Goal: Task Accomplishment & Management: Use online tool/utility

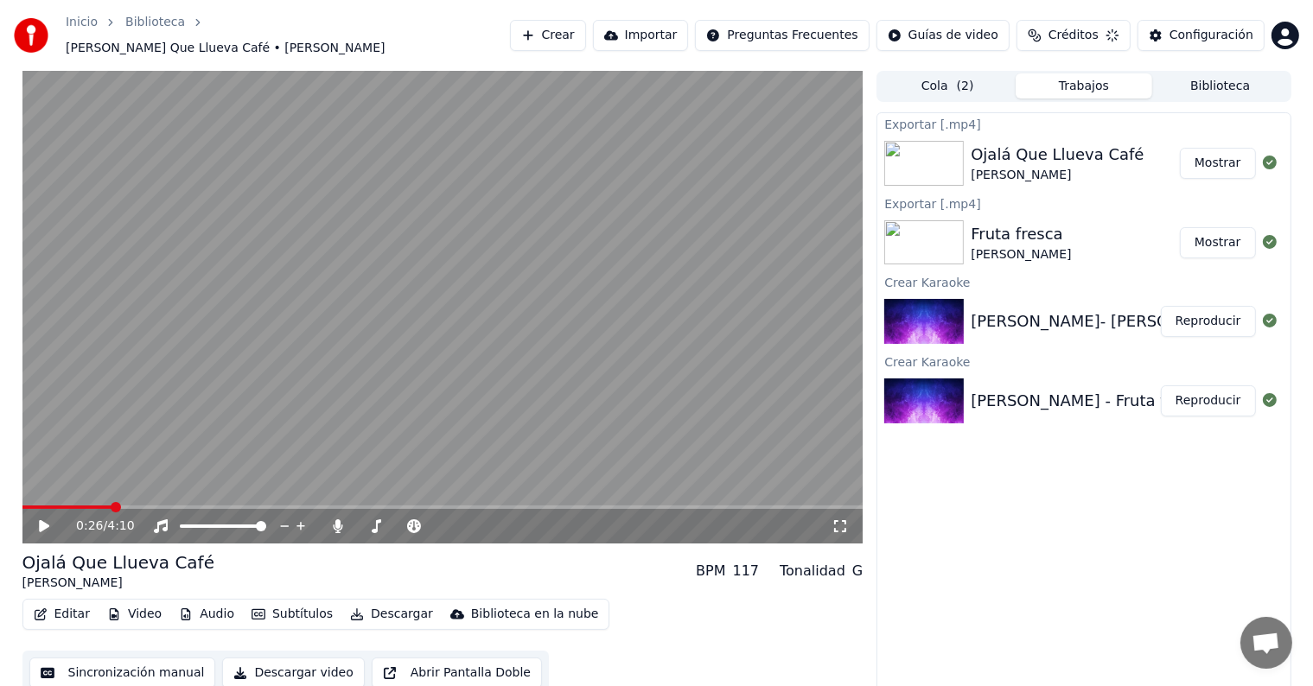
scroll to position [78, 0]
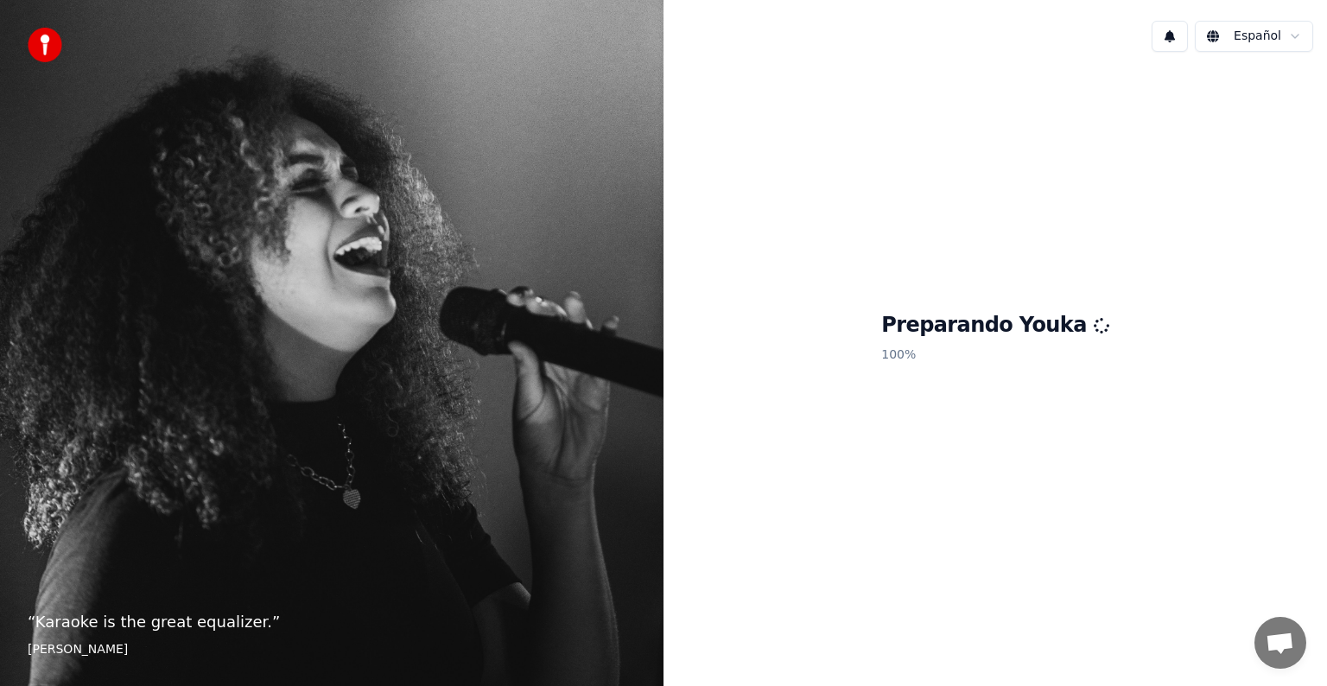
scroll to position [78, 0]
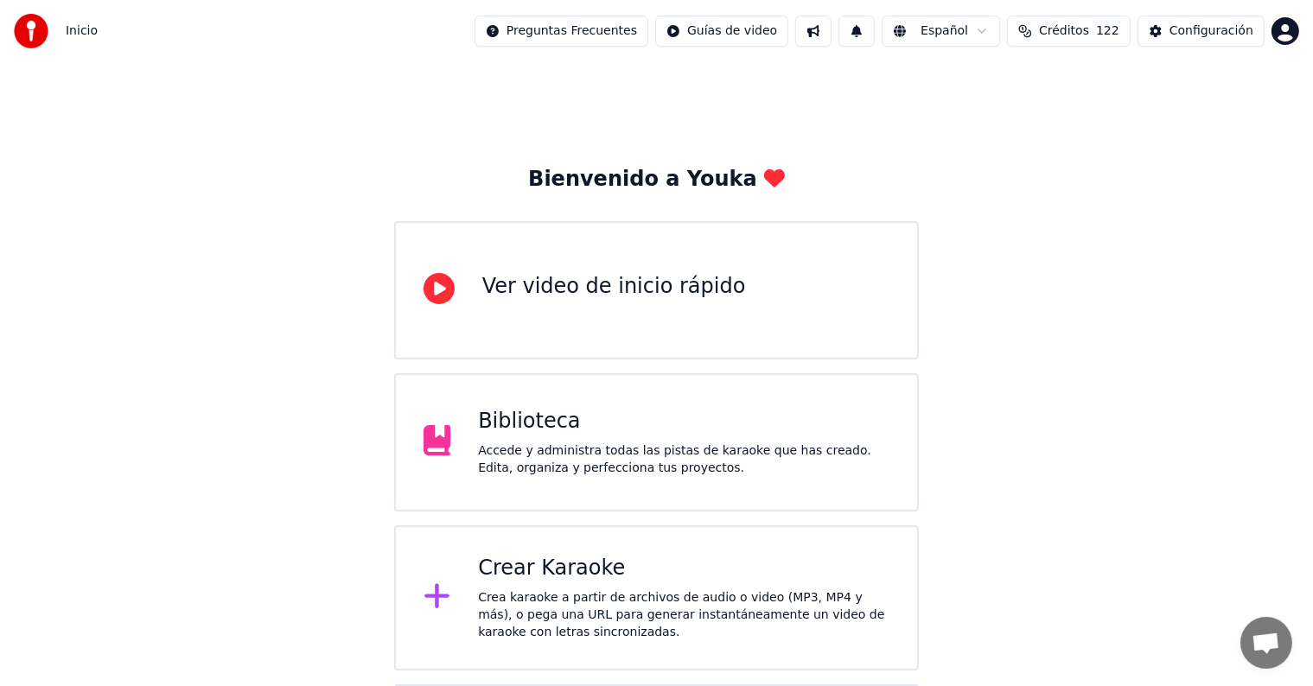
click at [587, 629] on div "Crea karaoke a partir de archivos de audio o video (MP3, MP4 y más), o pega una…" at bounding box center [683, 615] width 411 height 52
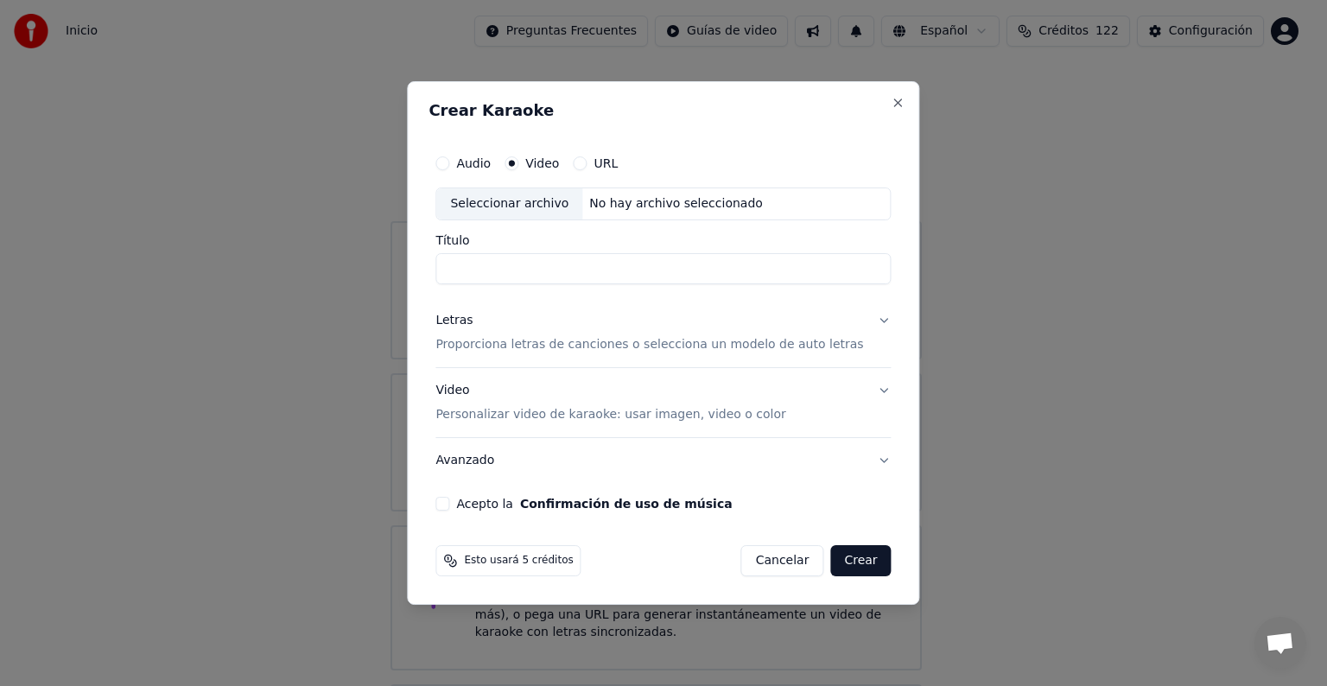
click at [559, 209] on div "Seleccionar archivo" at bounding box center [509, 203] width 146 height 31
type input "**********"
click at [562, 342] on p "Proporciona letras de canciones o selecciona un modelo de auto letras" at bounding box center [650, 344] width 428 height 17
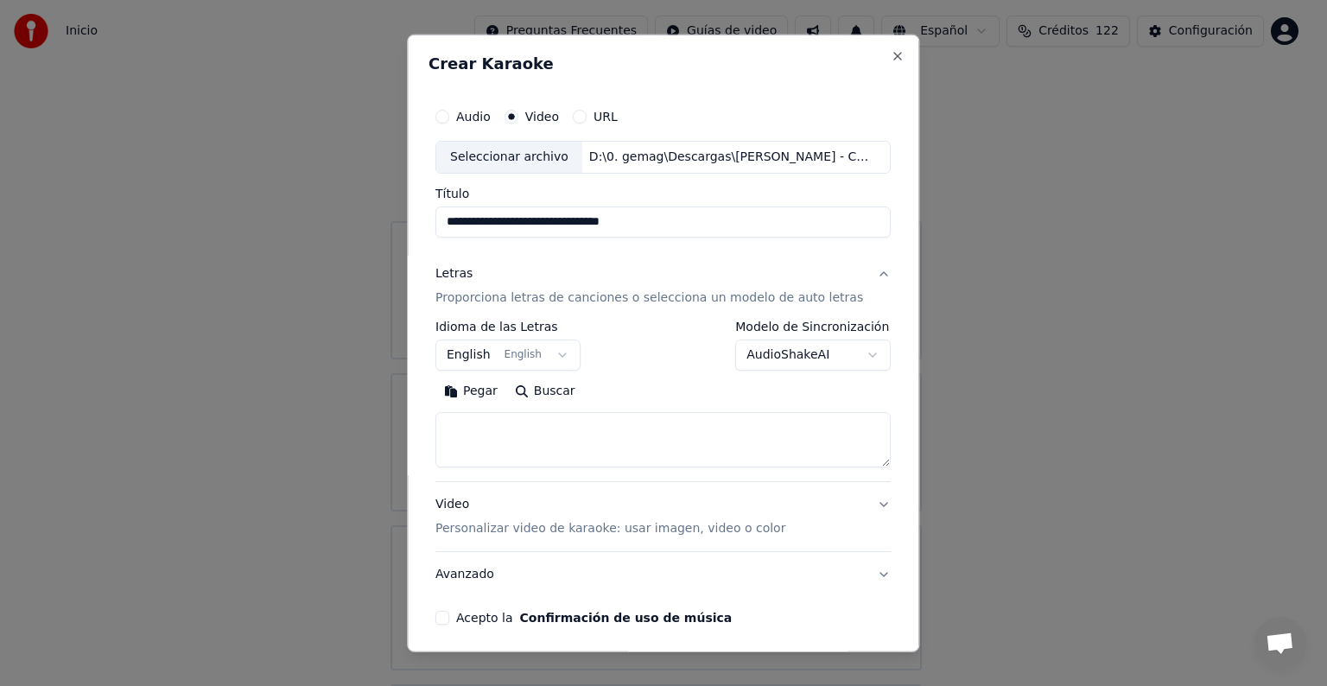
drag, startPoint x: 667, startPoint y: 227, endPoint x: 360, endPoint y: 200, distance: 308.0
click at [360, 200] on body "Inicio Preguntas Frecuentes Guías de video Español Créditos 122 Configuración B…" at bounding box center [656, 423] width 1313 height 847
click at [641, 451] on textarea at bounding box center [663, 439] width 455 height 55
paste textarea "**********"
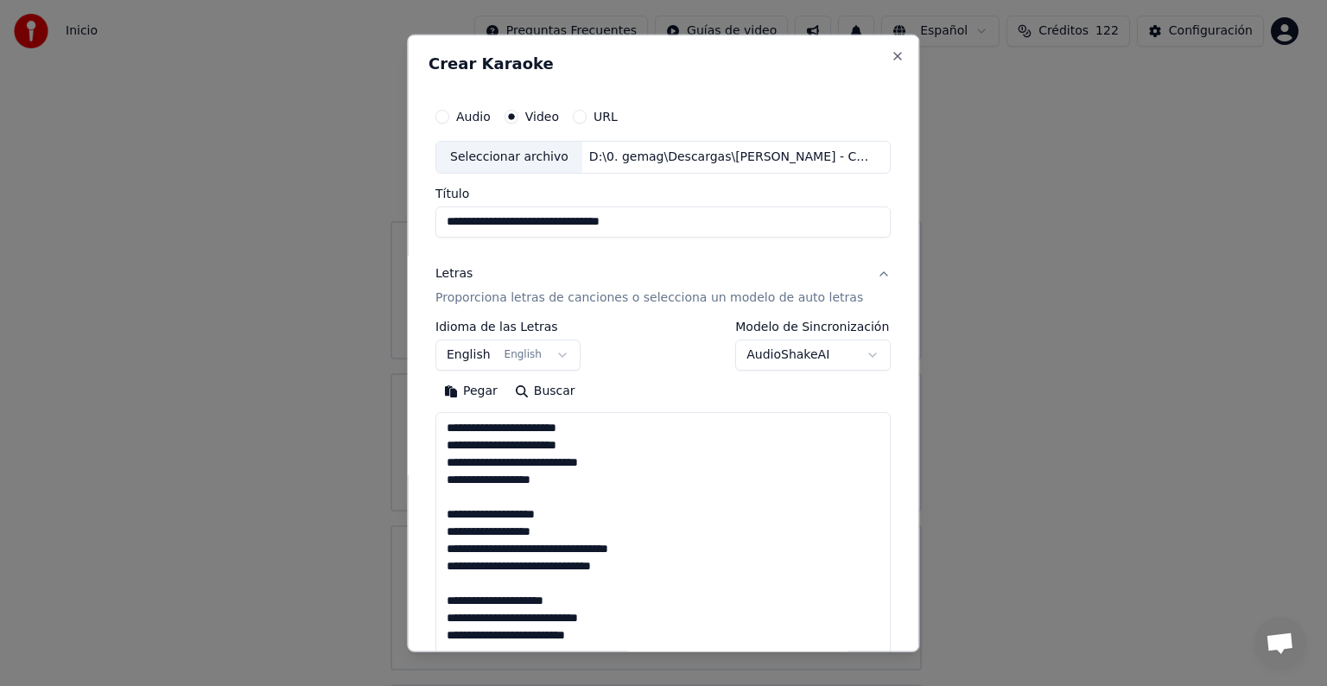
scroll to position [626, 0]
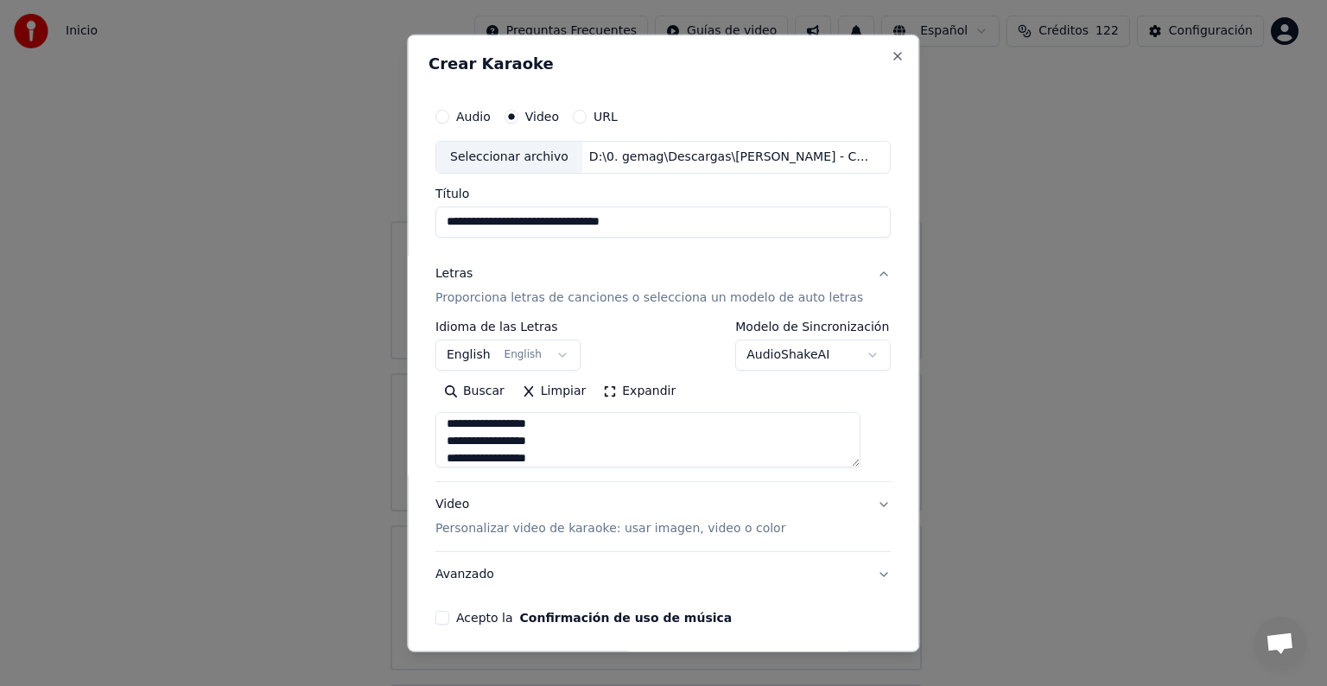
type textarea "**********"
click at [490, 347] on button "English English" at bounding box center [508, 355] width 145 height 31
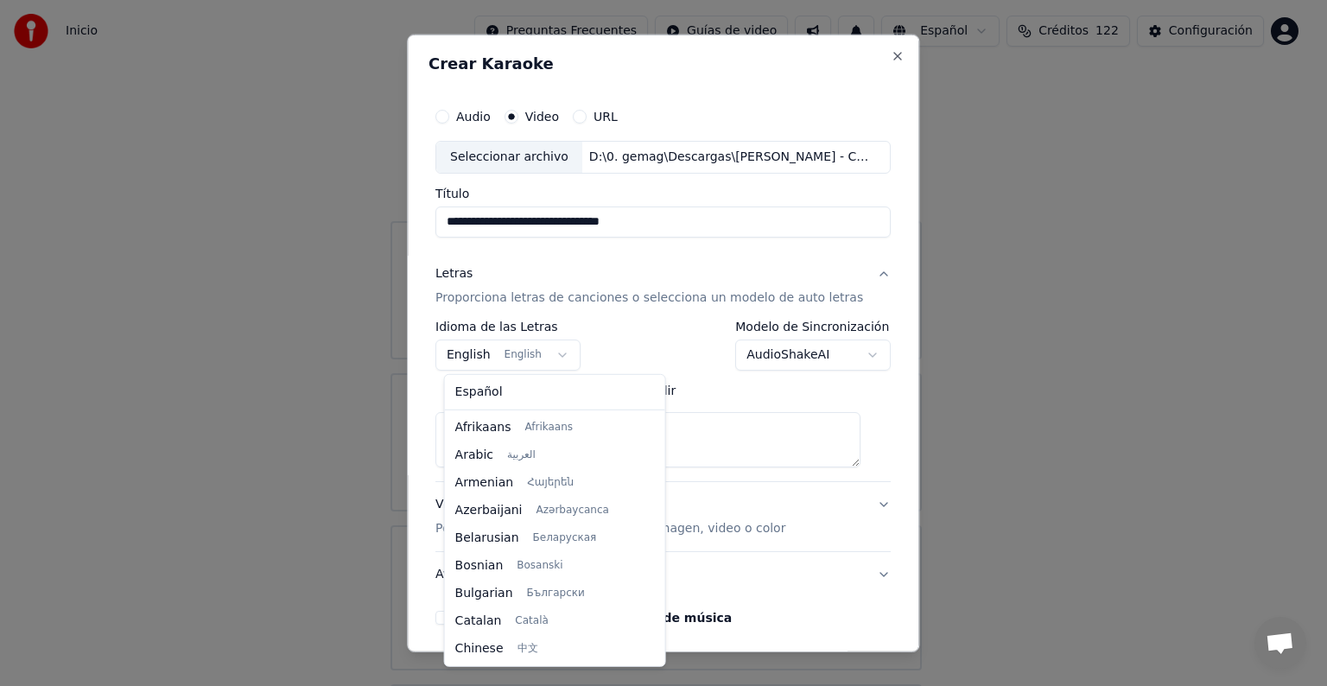
scroll to position [138, 0]
select select "**"
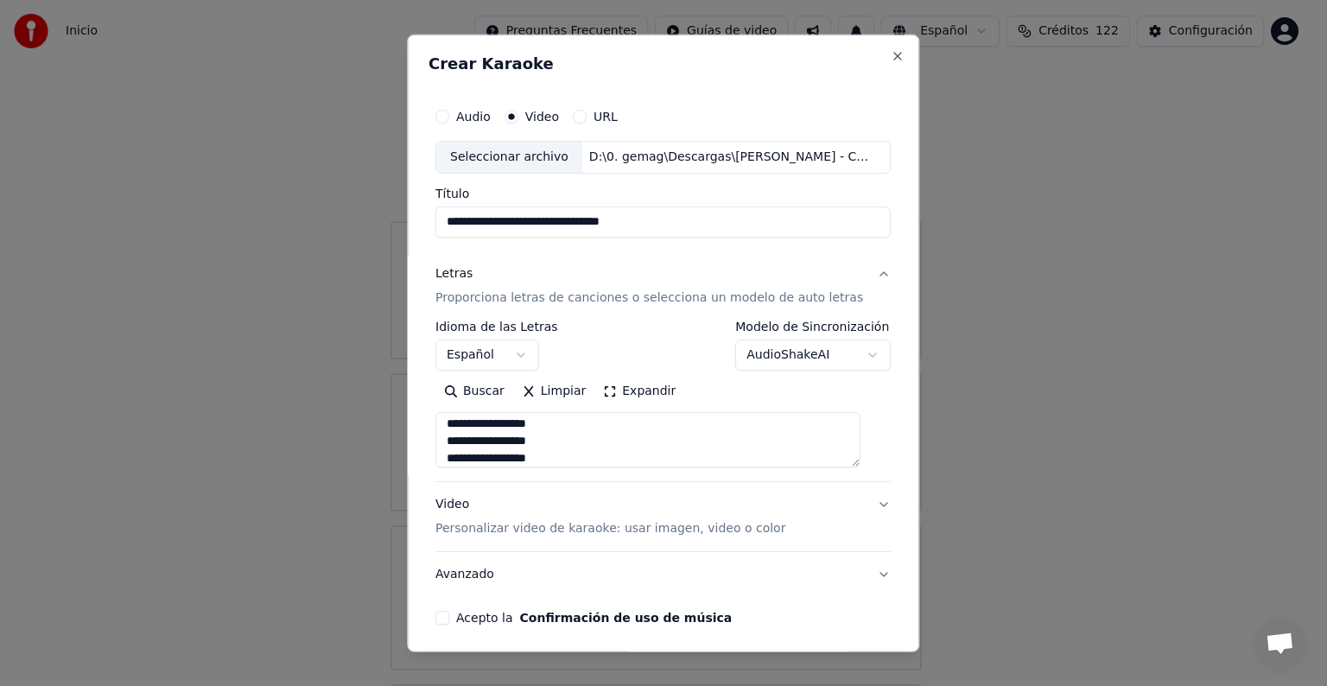
click at [449, 619] on button "Acepto la Confirmación de uso de música" at bounding box center [443, 618] width 14 height 14
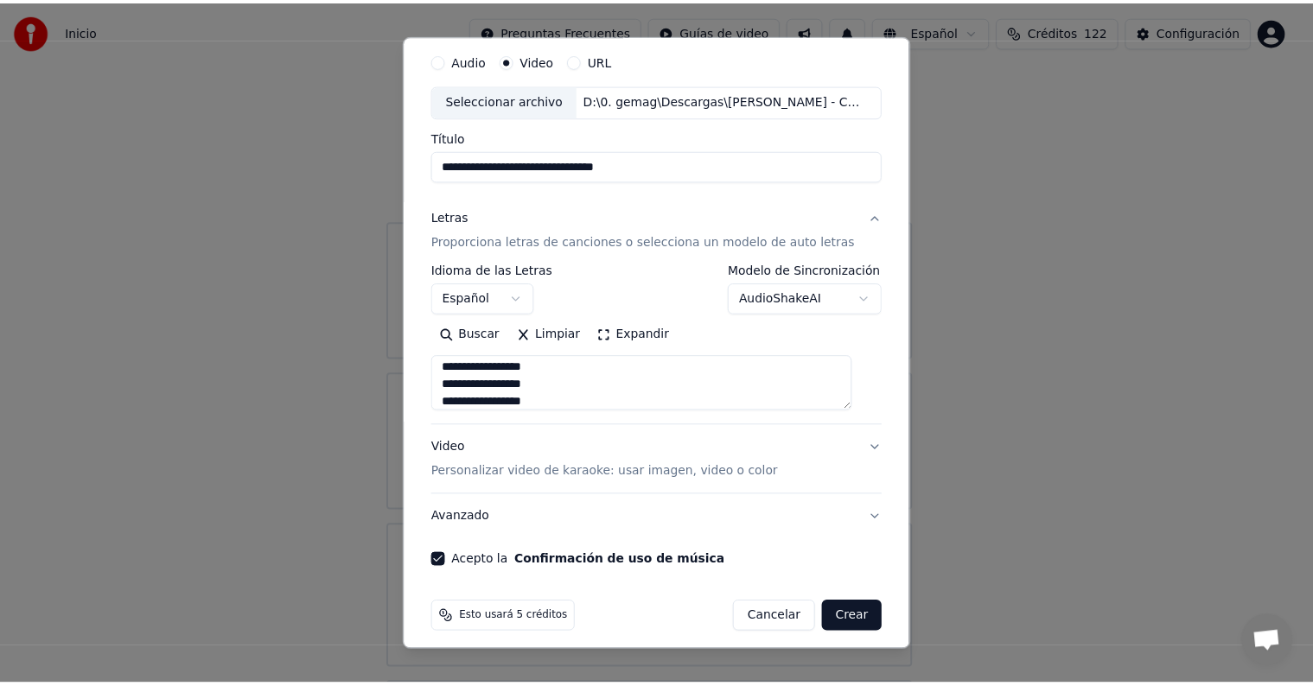
scroll to position [67, 0]
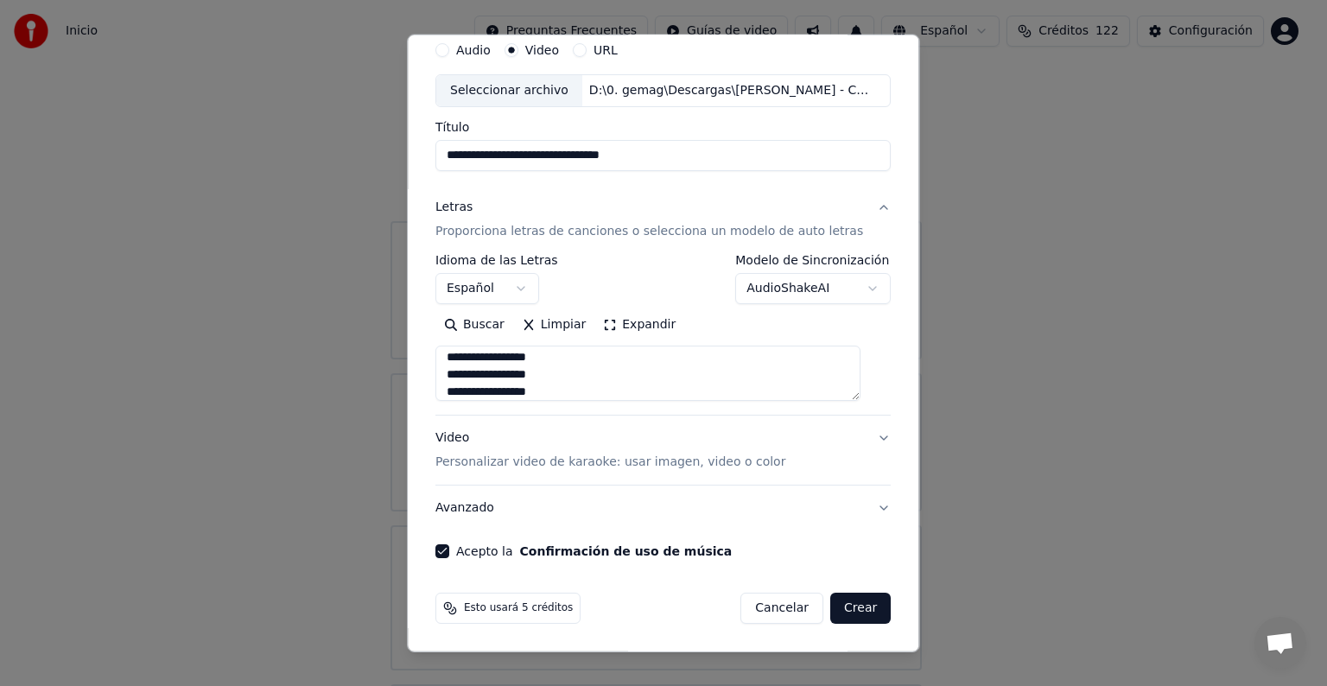
click at [842, 603] on button "Crear" at bounding box center [860, 608] width 60 height 31
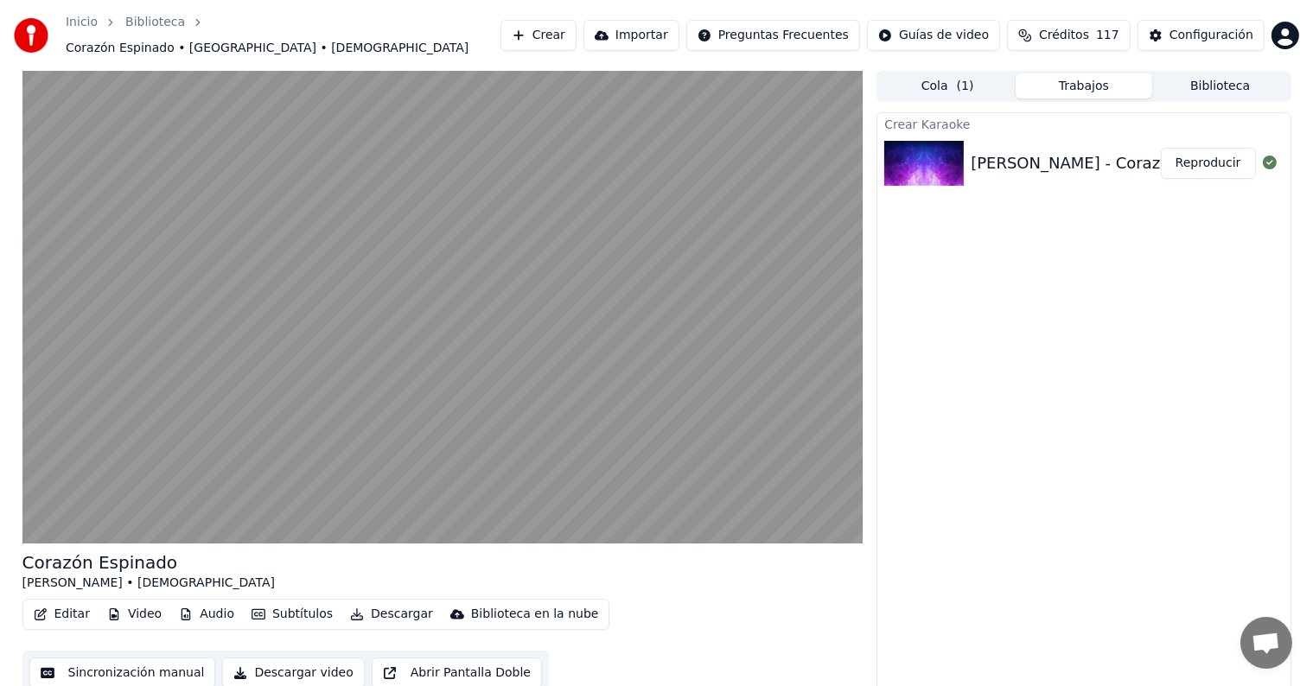
click at [1227, 149] on button "Reproducir" at bounding box center [1207, 163] width 95 height 31
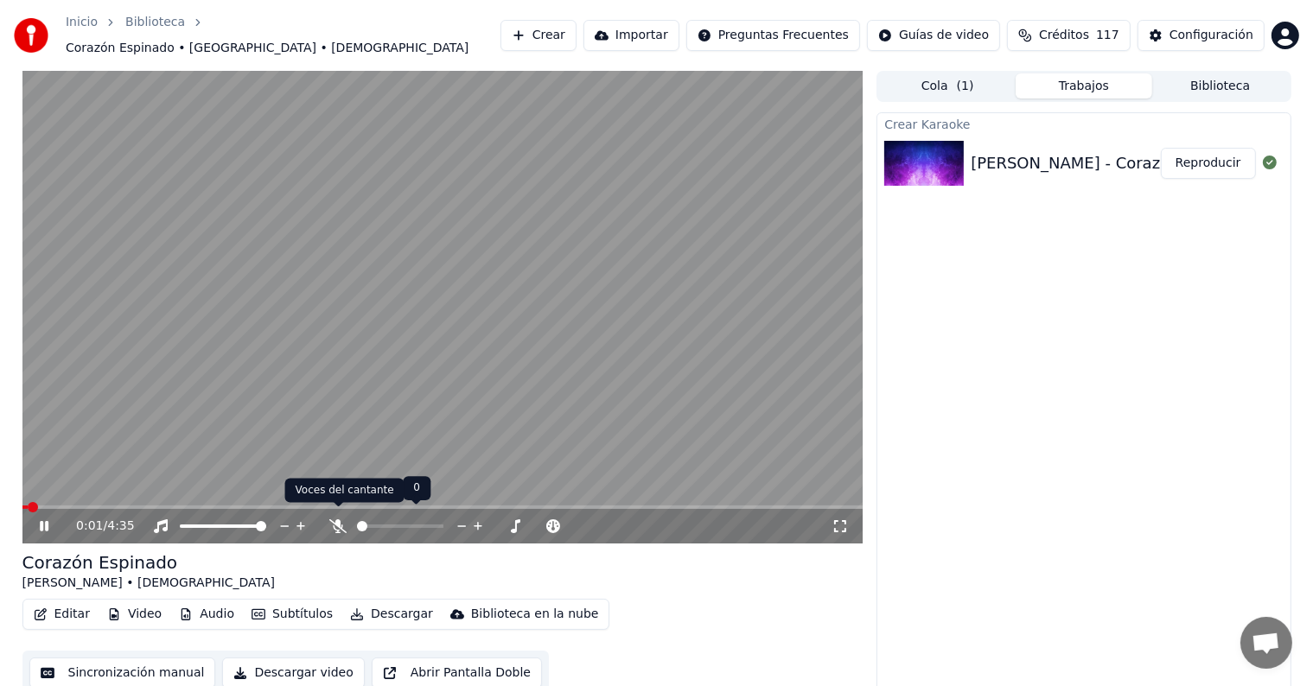
click at [333, 519] on icon at bounding box center [337, 526] width 17 height 14
drag, startPoint x: 137, startPoint y: 494, endPoint x: 247, endPoint y: 491, distance: 110.7
click at [247, 491] on video at bounding box center [442, 307] width 841 height 473
click at [225, 493] on video at bounding box center [442, 307] width 841 height 473
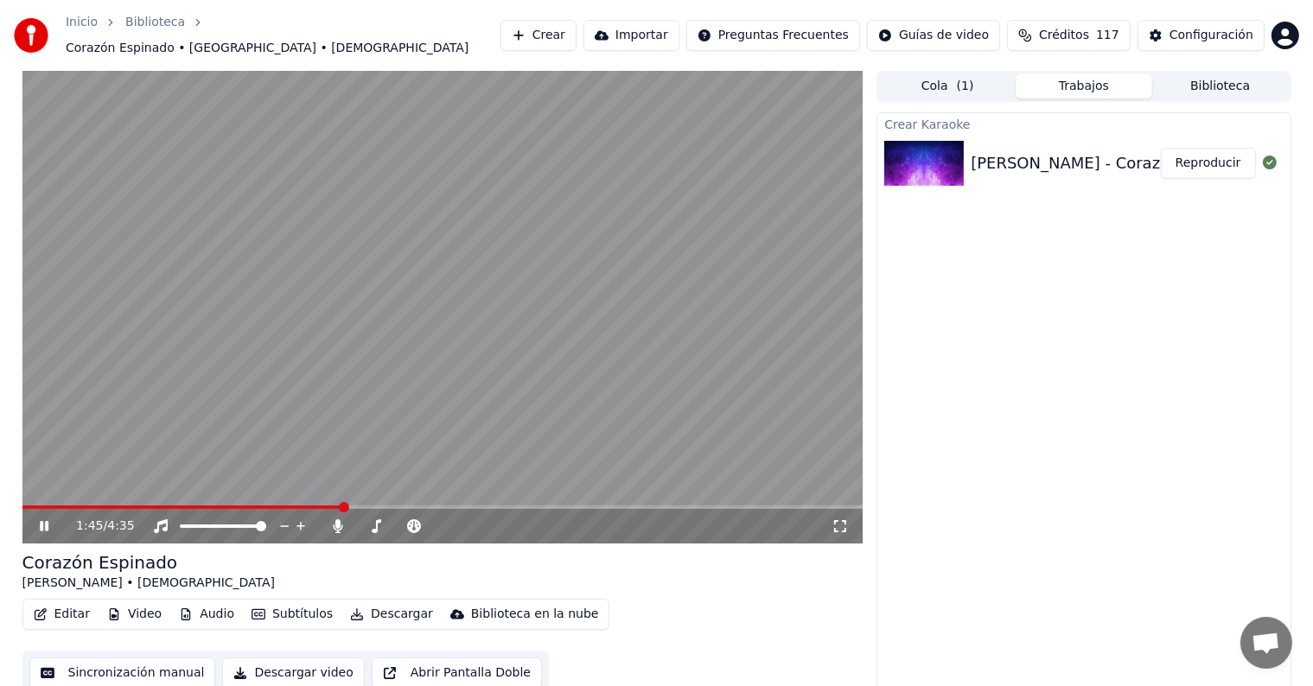
click at [341, 502] on span at bounding box center [344, 507] width 10 height 10
click at [377, 611] on button "Descargar" at bounding box center [391, 614] width 97 height 24
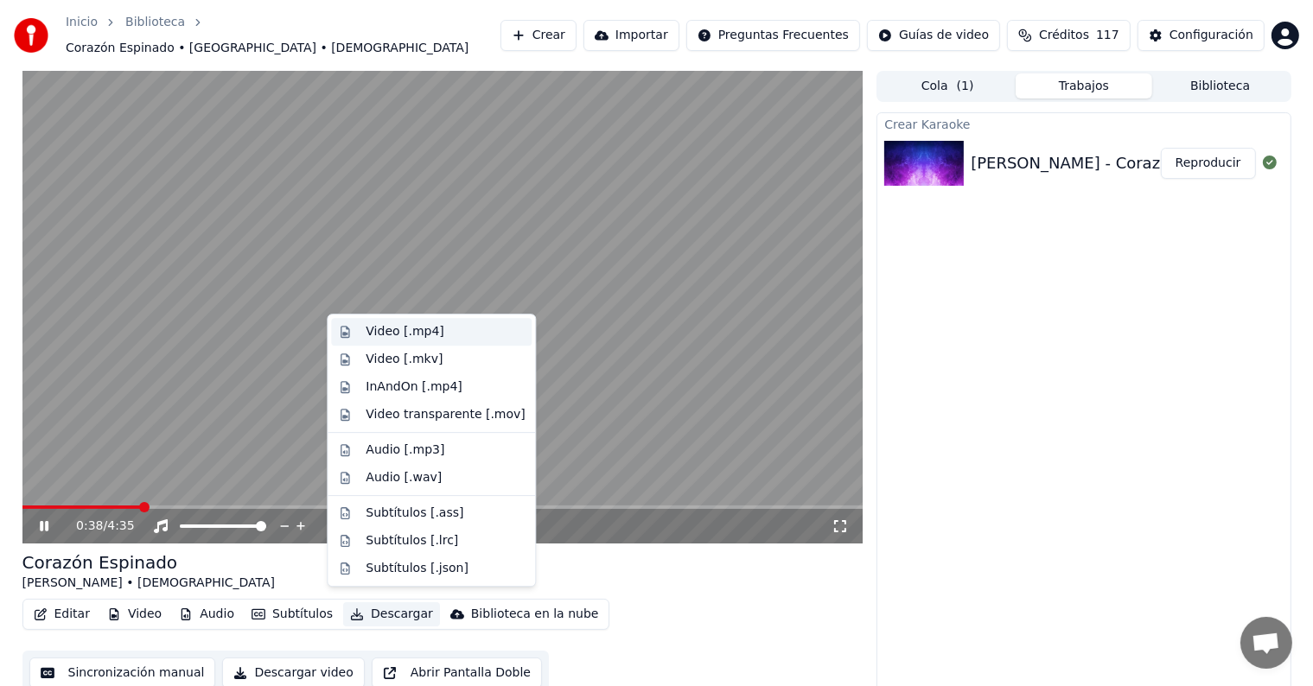
click at [416, 331] on div "Video [.mp4]" at bounding box center [405, 331] width 78 height 17
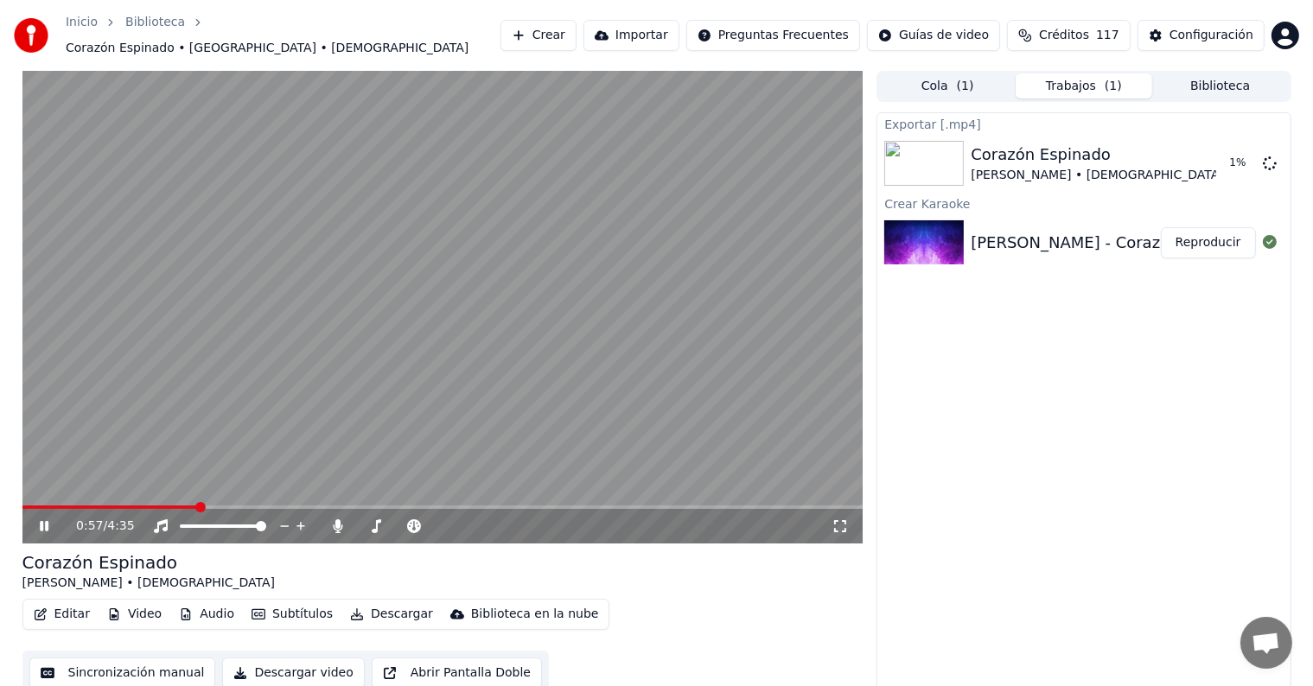
click at [517, 304] on video at bounding box center [442, 307] width 841 height 473
click at [1166, 73] on button "Biblioteca" at bounding box center [1220, 85] width 137 height 25
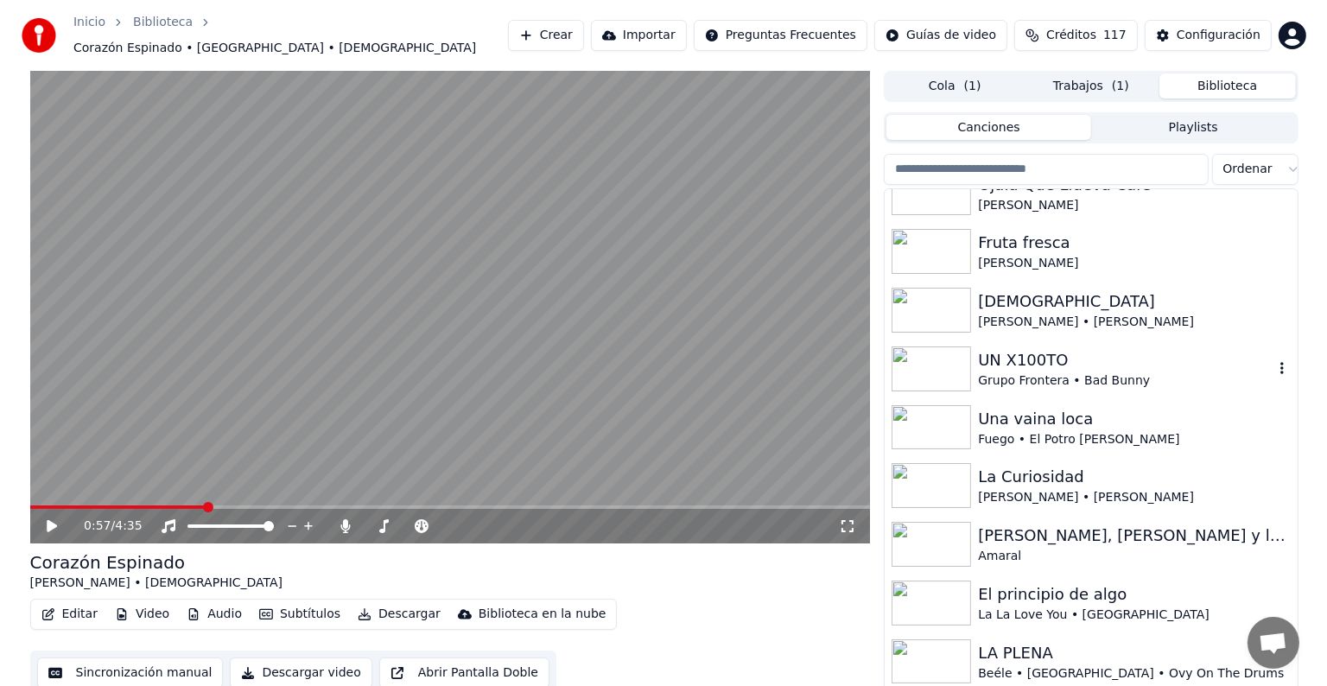
scroll to position [86, 0]
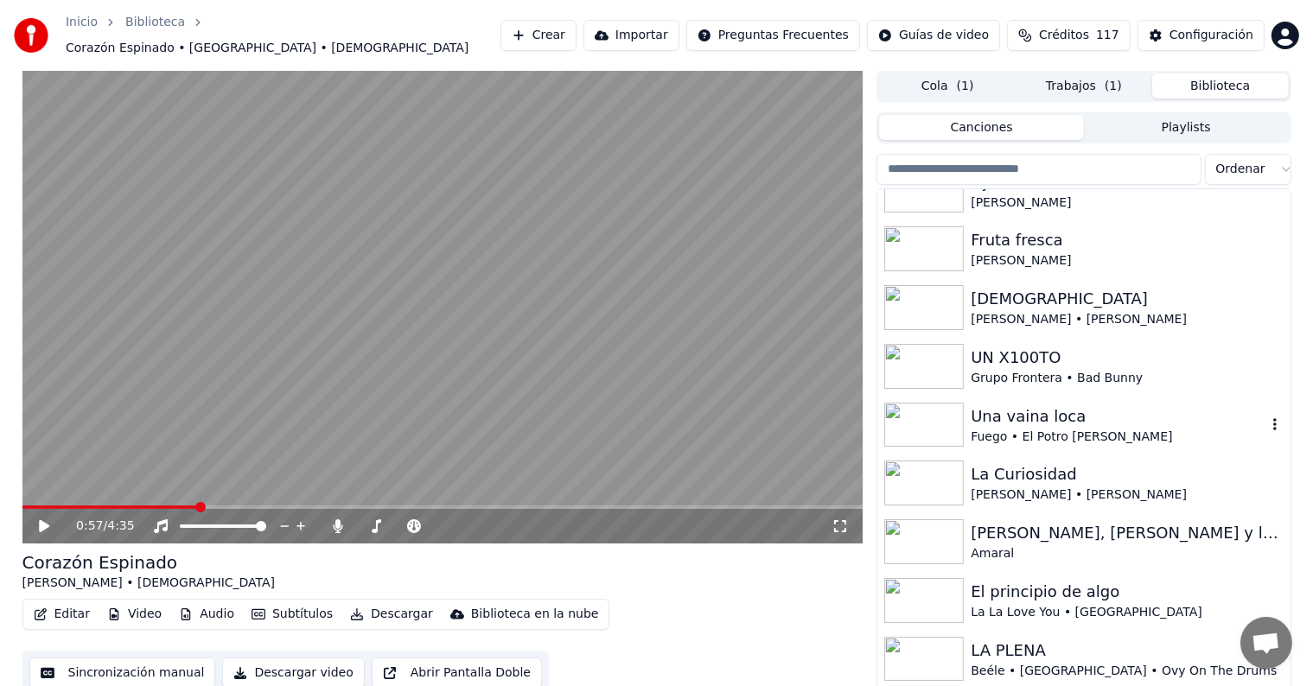
click at [1019, 430] on div "Fuego • El Potro Álvarez" at bounding box center [1117, 437] width 295 height 17
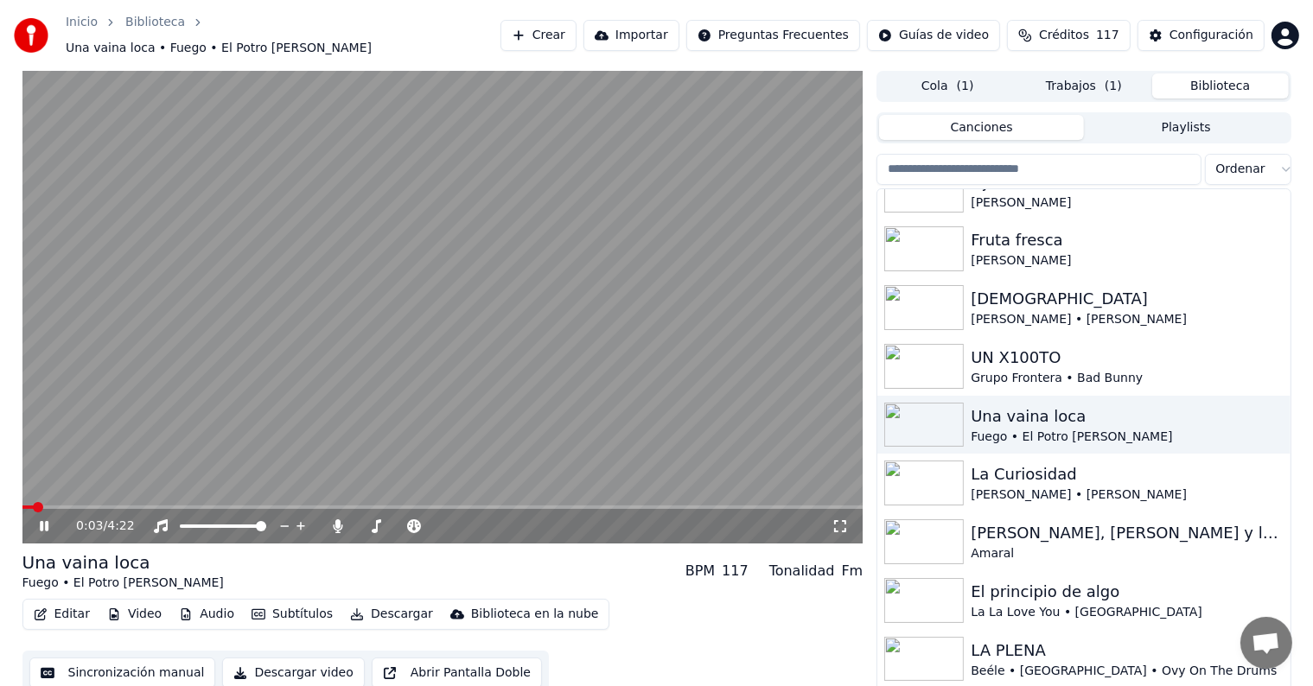
click at [60, 603] on button "Editar" at bounding box center [62, 614] width 70 height 24
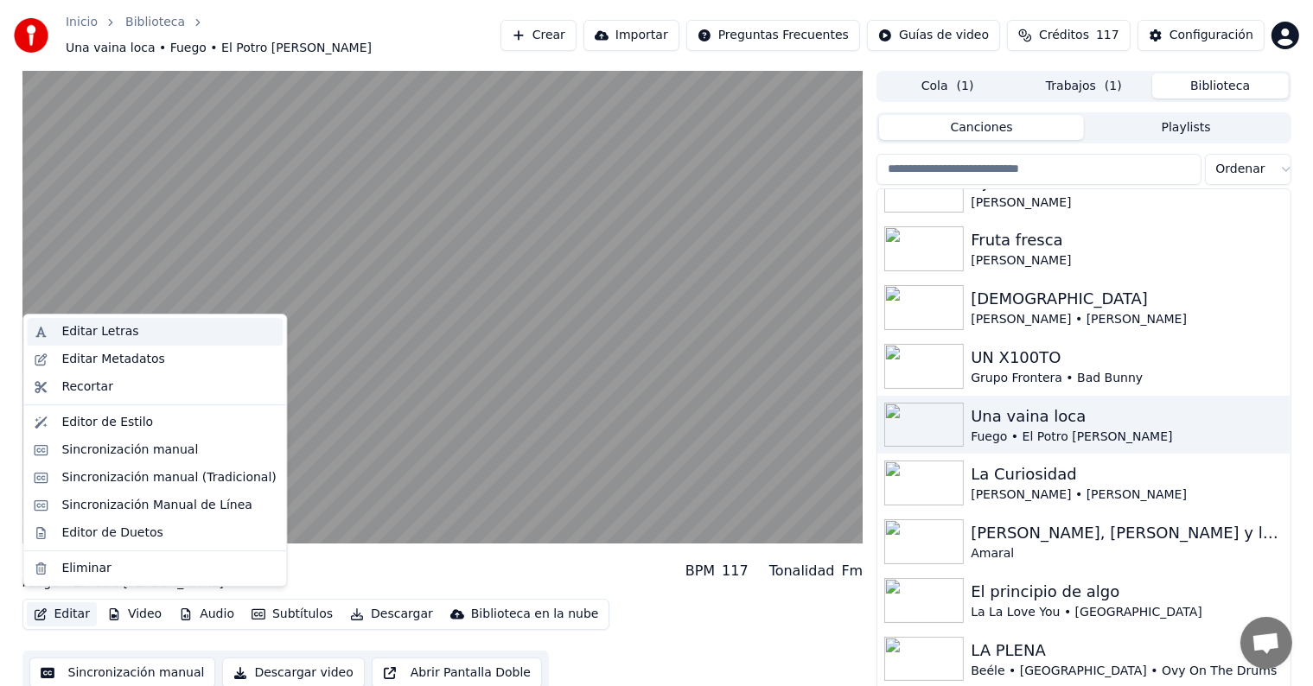
click at [107, 328] on div "Editar Letras" at bounding box center [99, 331] width 77 height 17
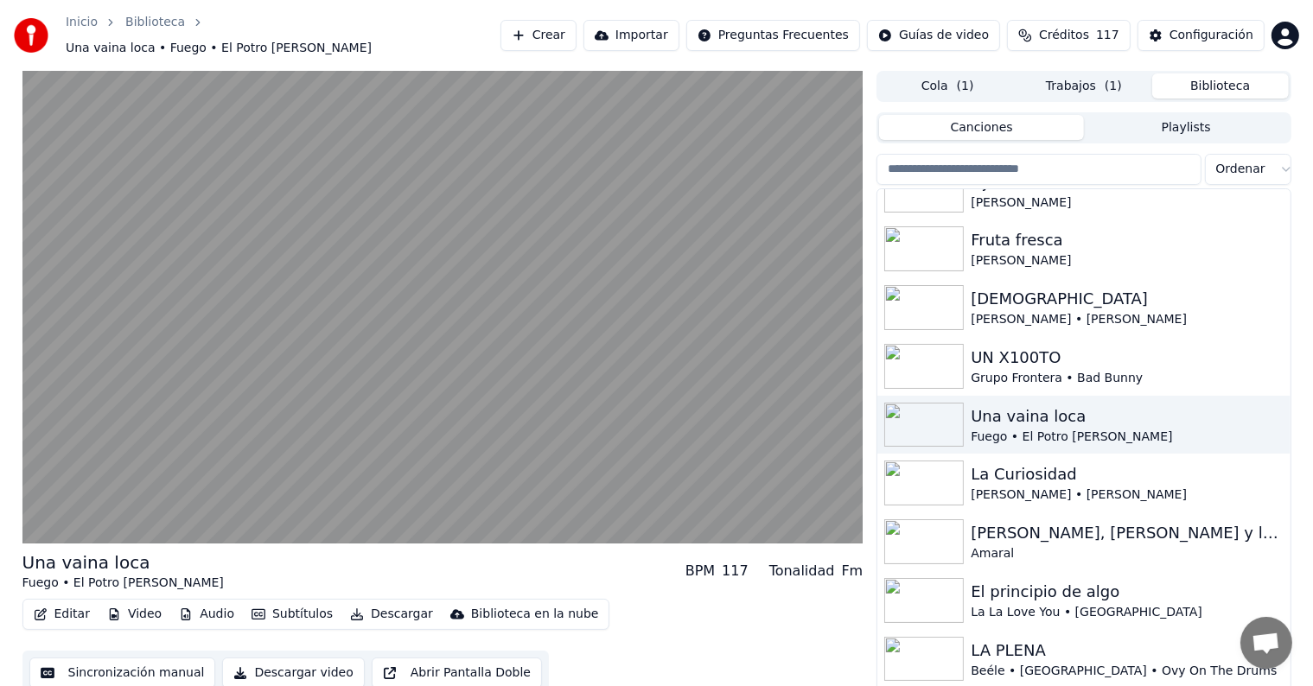
click at [277, 320] on video at bounding box center [442, 307] width 841 height 473
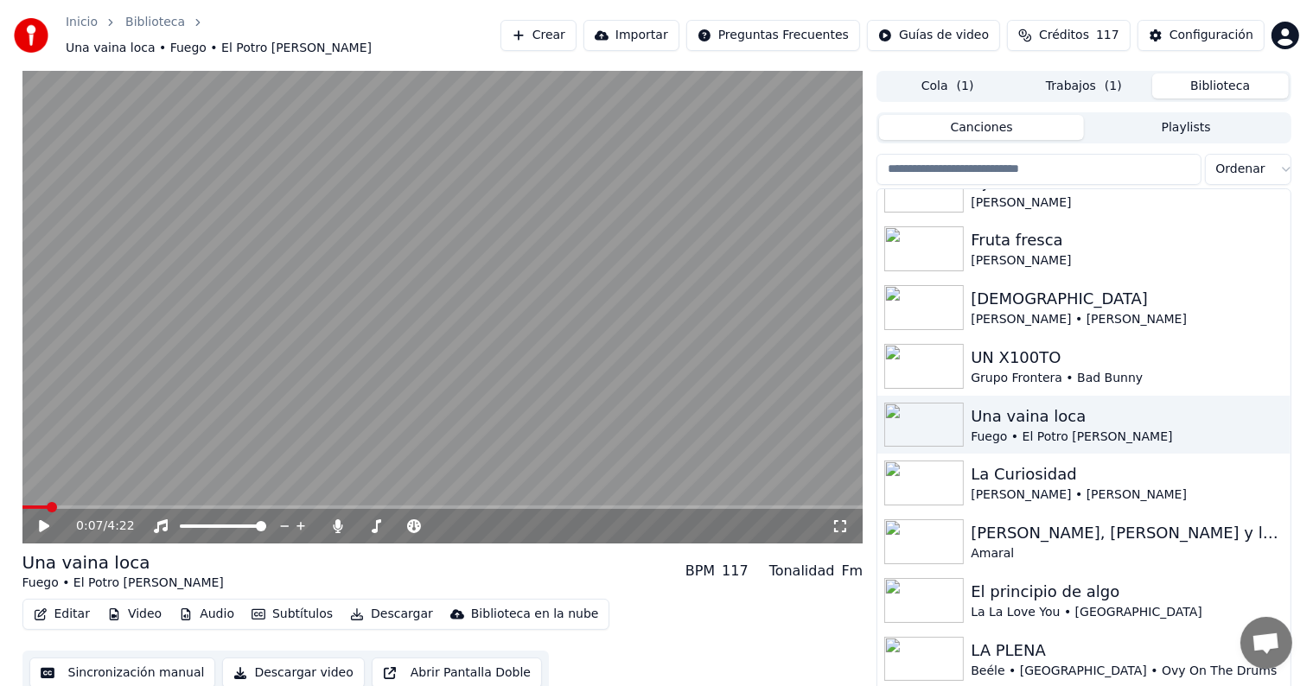
click at [62, 602] on button "Editar" at bounding box center [62, 614] width 70 height 24
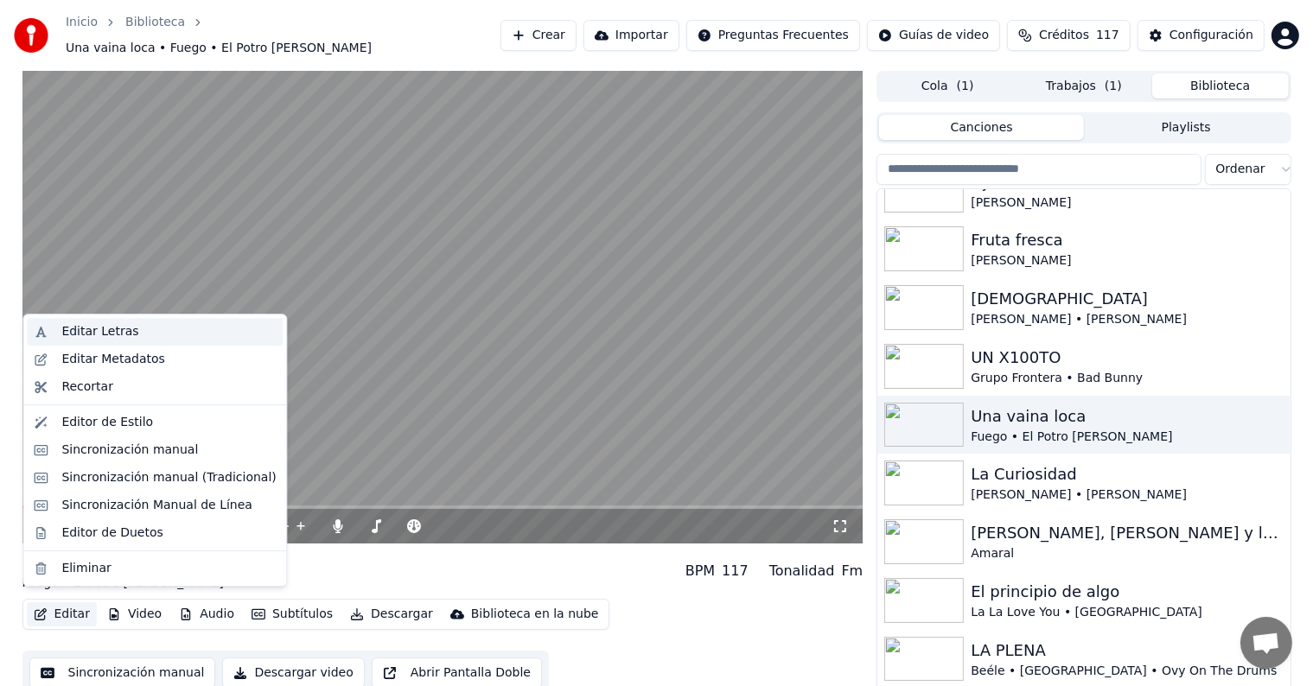
click at [82, 328] on div "Editar Letras" at bounding box center [99, 331] width 77 height 17
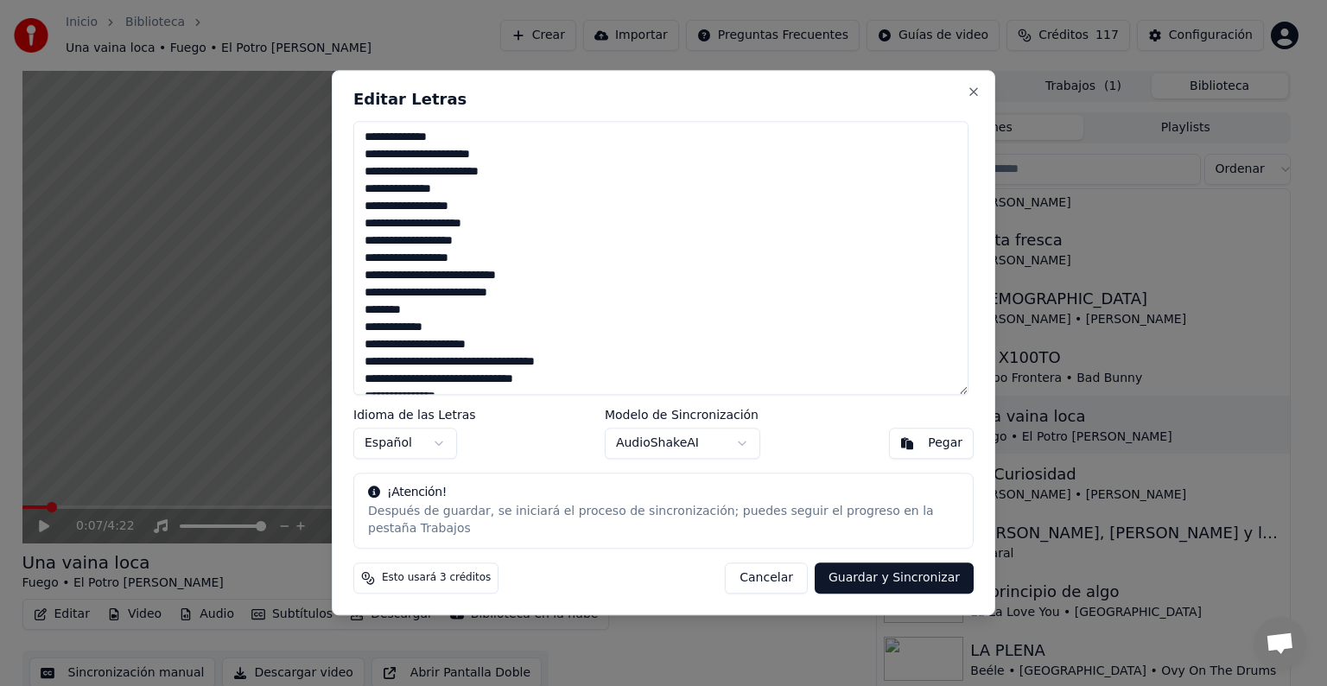
click at [366, 145] on textarea at bounding box center [660, 258] width 615 height 274
click at [543, 372] on textarea at bounding box center [660, 258] width 615 height 274
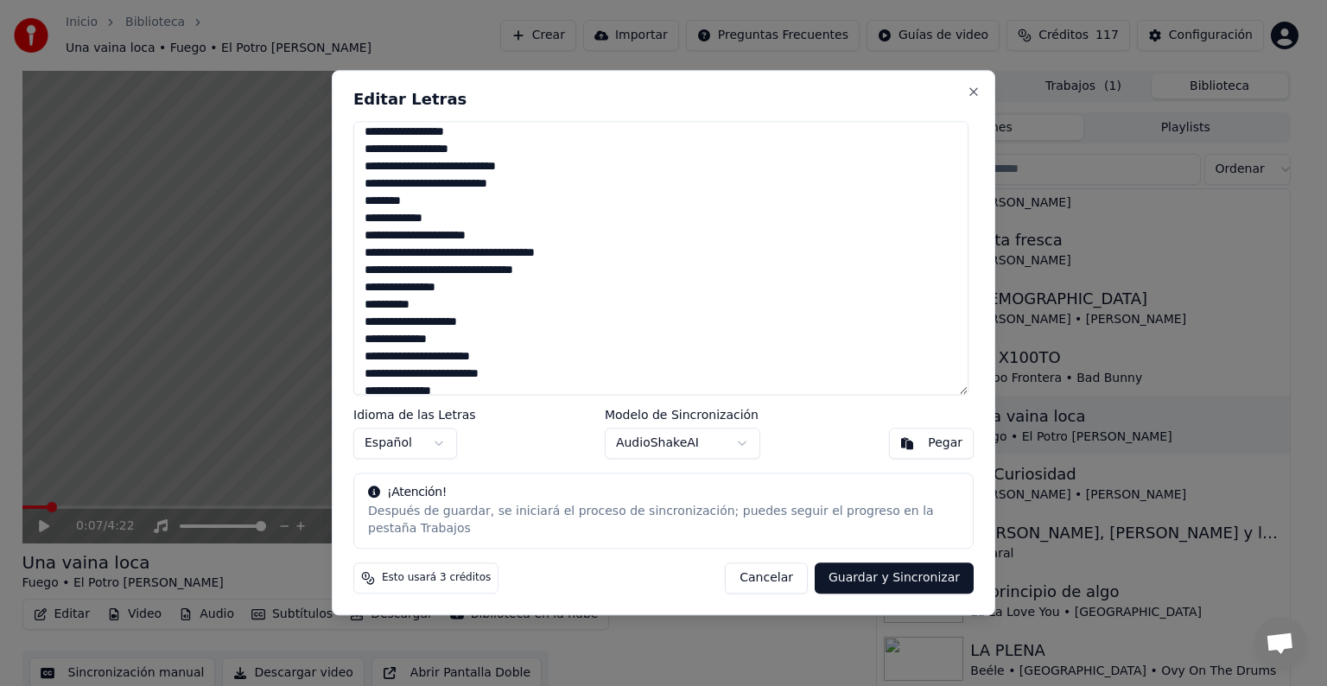
scroll to position [864, 0]
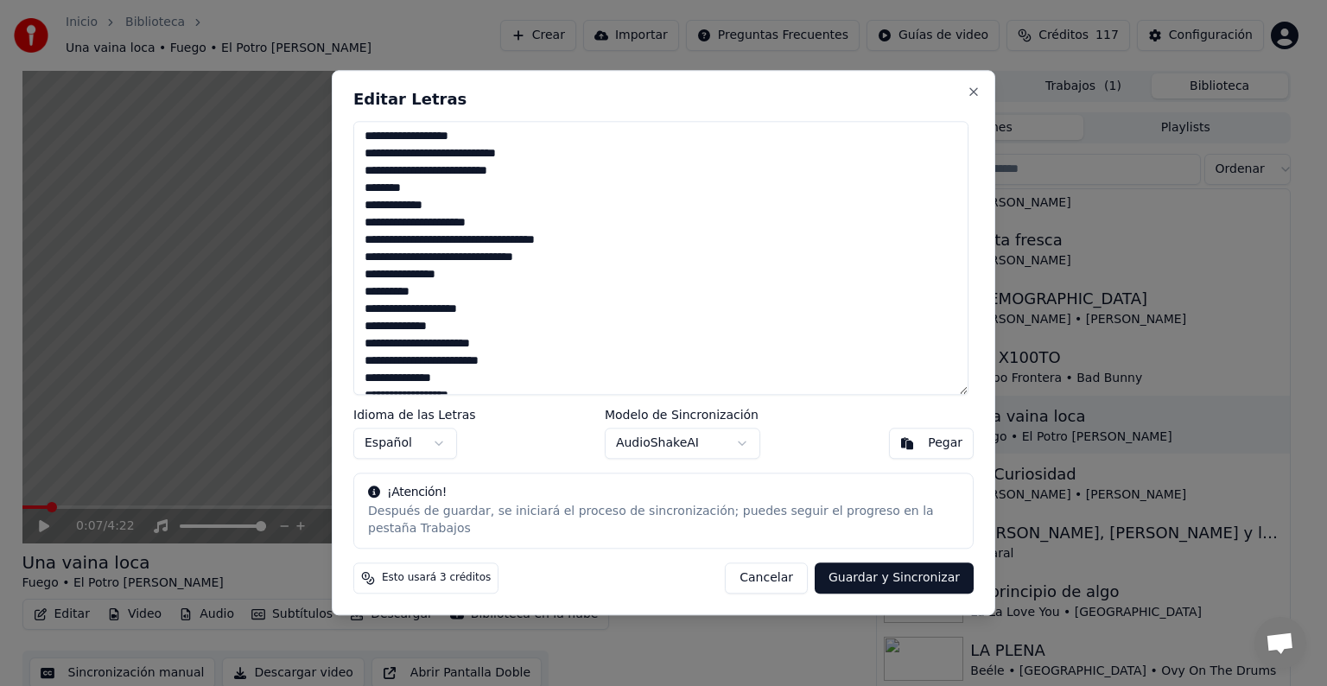
click at [543, 249] on textarea at bounding box center [660, 258] width 615 height 274
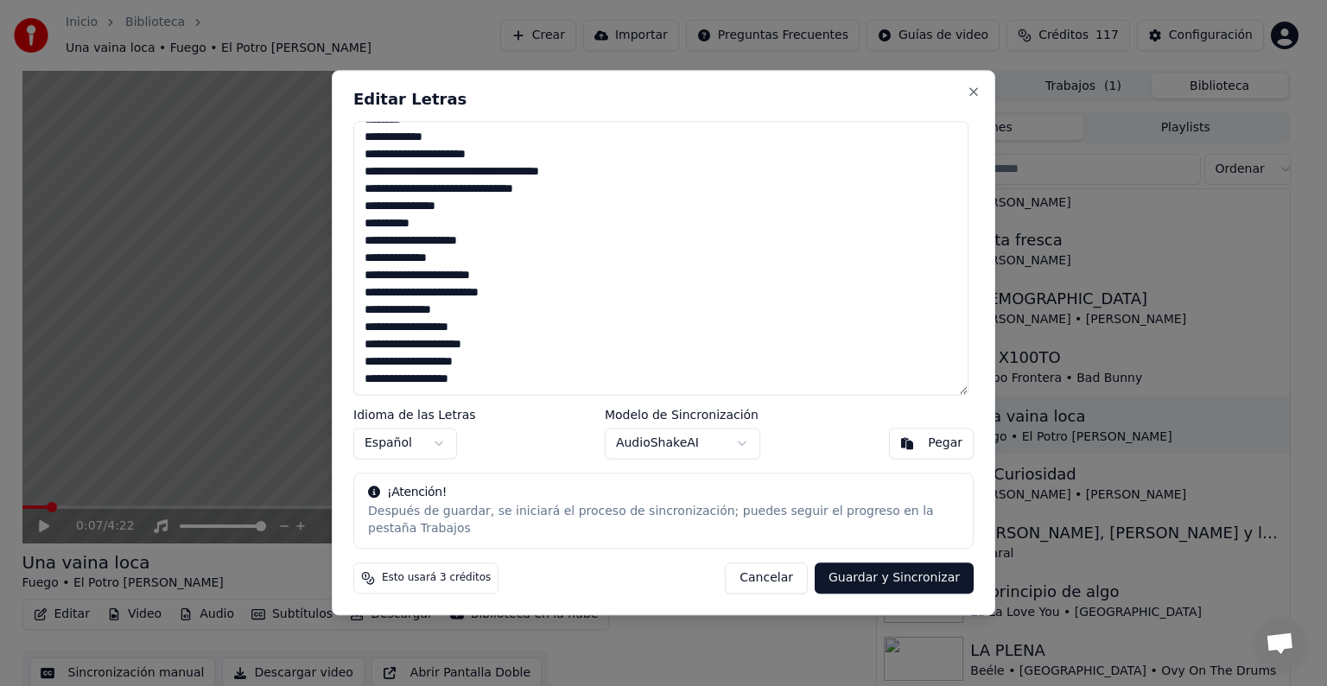
scroll to position [933, 0]
click at [393, 214] on textarea at bounding box center [660, 258] width 615 height 274
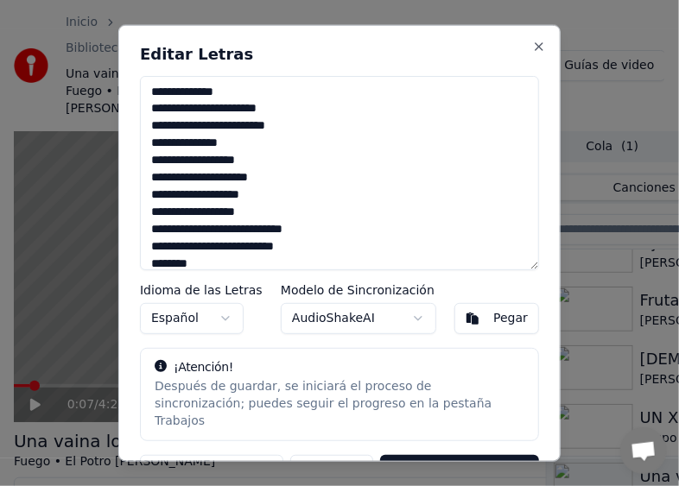
scroll to position [54, 0]
click at [540, 442] on div "Editar Letras Idioma de las Letras Español Modelo de Sincronización AudioShakeA…" at bounding box center [339, 243] width 442 height 438
click at [152, 92] on textarea at bounding box center [332, 172] width 385 height 194
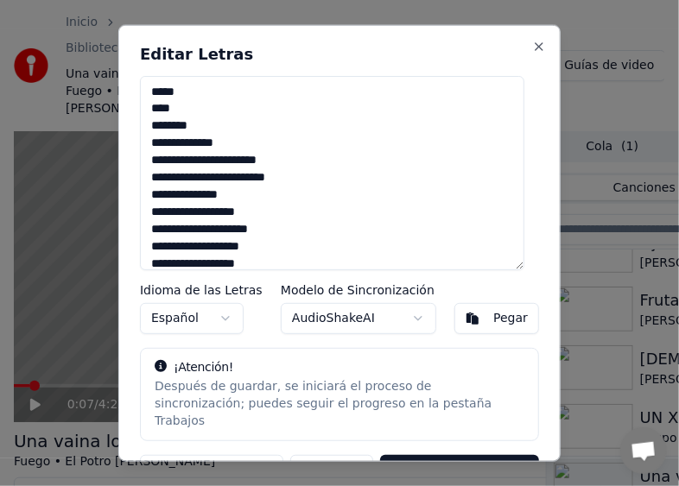
drag, startPoint x: 284, startPoint y: 436, endPoint x: 285, endPoint y: 376, distance: 59.6
click at [285, 436] on div "Editar Letras Idioma de las Letras Español Modelo de Sincronización AudioShakeA…" at bounding box center [339, 243] width 442 height 438
drag, startPoint x: 182, startPoint y: 107, endPoint x: 160, endPoint y: 111, distance: 22.9
click at [160, 111] on textarea at bounding box center [332, 172] width 385 height 194
click at [181, 129] on textarea at bounding box center [332, 172] width 385 height 194
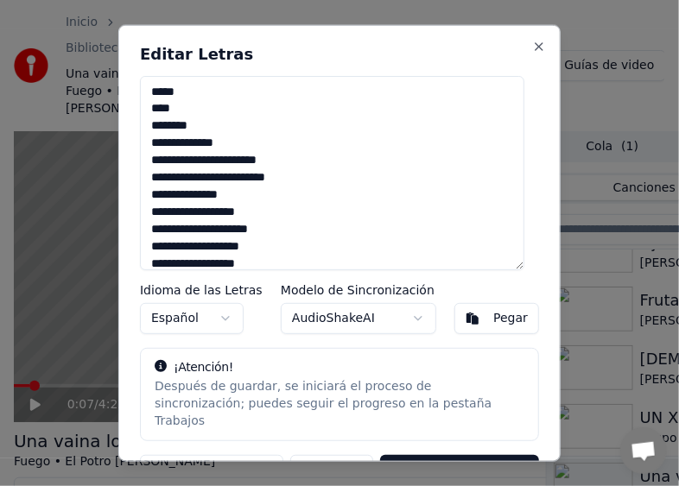
click at [200, 91] on textarea at bounding box center [332, 172] width 385 height 194
drag, startPoint x: 189, startPoint y: 110, endPoint x: 154, endPoint y: 114, distance: 35.7
click at [154, 114] on textarea at bounding box center [332, 172] width 385 height 194
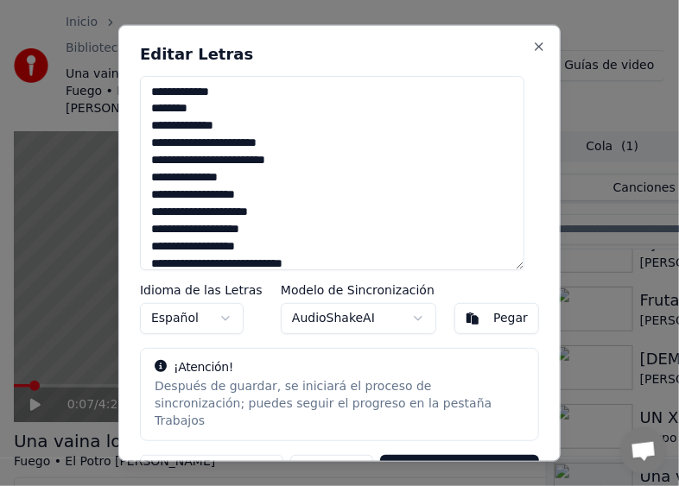
click at [161, 92] on textarea at bounding box center [332, 172] width 385 height 194
click at [221, 105] on textarea at bounding box center [332, 172] width 385 height 194
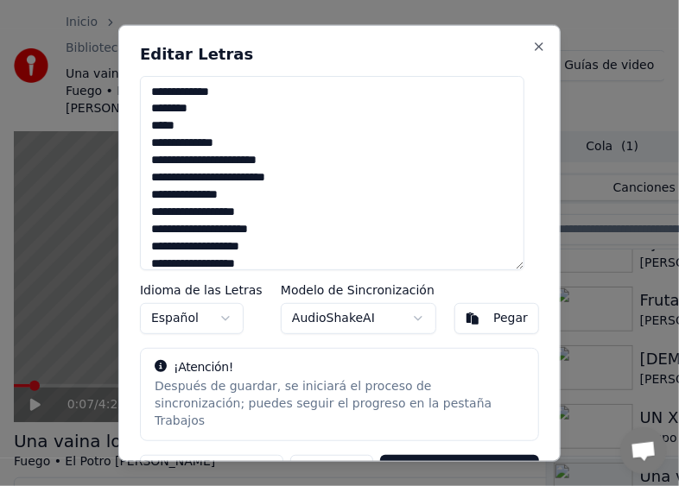
click at [195, 122] on textarea at bounding box center [332, 172] width 385 height 194
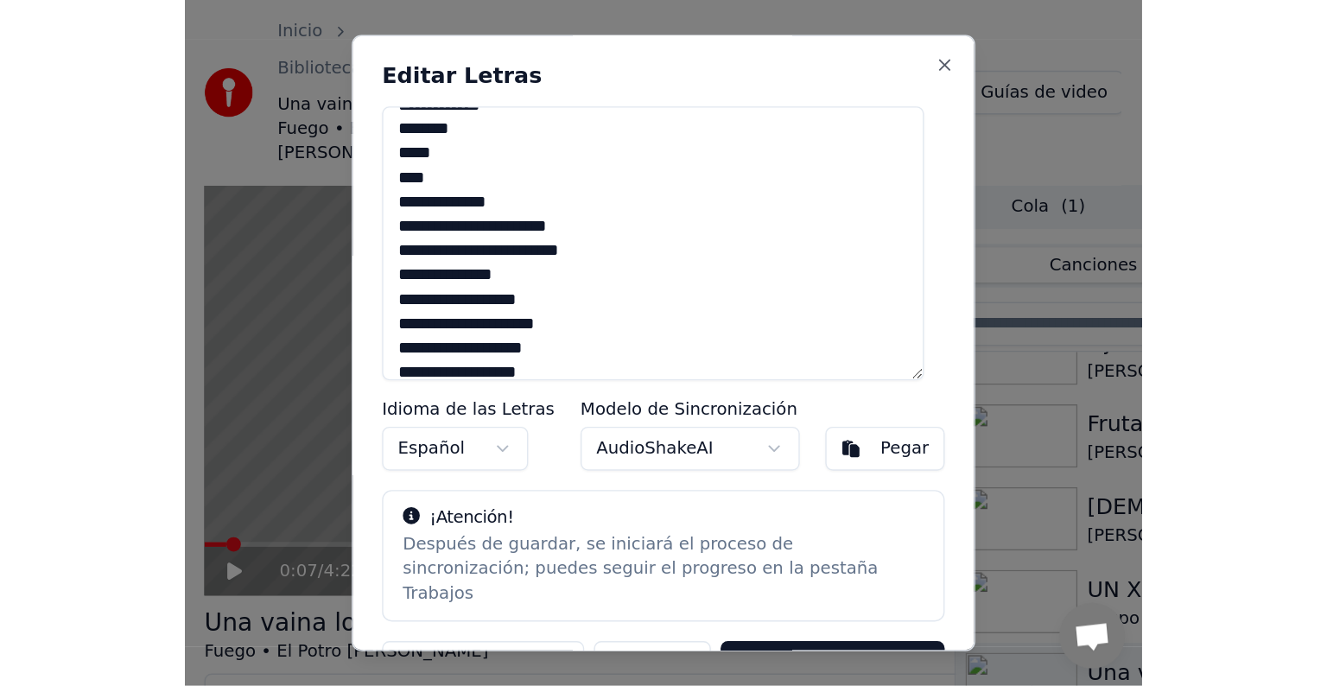
scroll to position [0, 0]
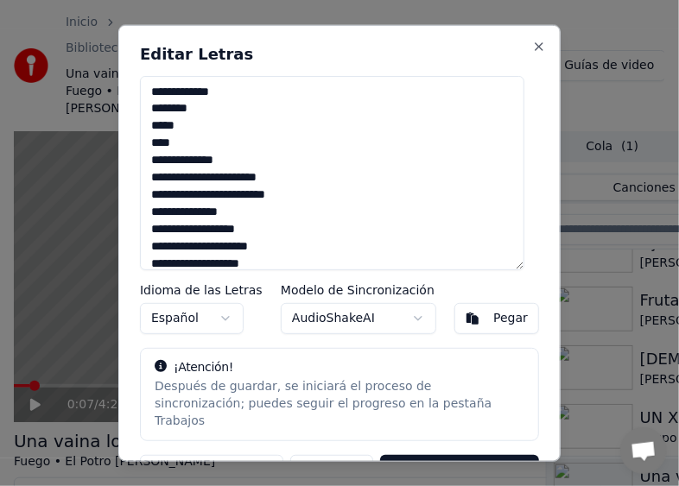
type textarea "**********"
click at [413, 455] on button "Guardar y Sincronizar" at bounding box center [459, 470] width 159 height 31
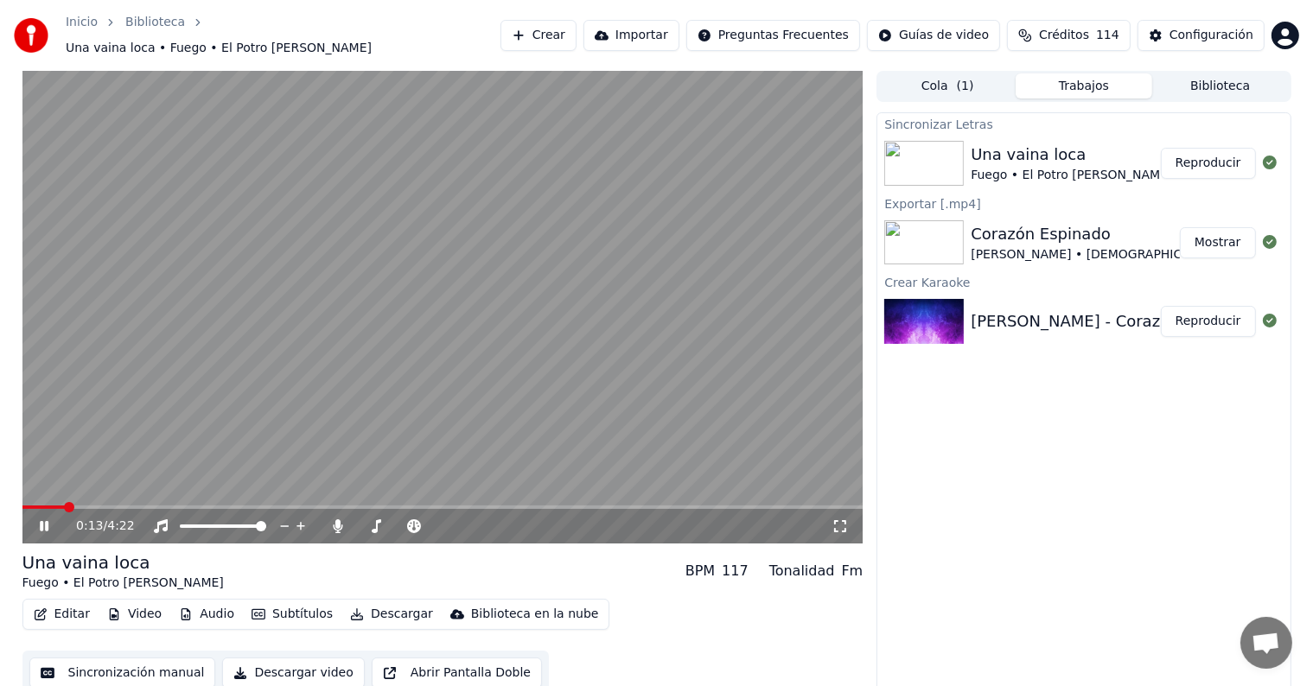
click at [0, 506] on div "0:13 / 4:22 Una vaina loca Fuego • El Potro Álvarez BPM 117 Tonalidad Fm Editar…" at bounding box center [656, 383] width 1313 height 625
drag, startPoint x: 71, startPoint y: 489, endPoint x: 0, endPoint y: 499, distance: 71.6
click at [0, 499] on div "0:14 / 4:22 Una vaina loca Fuego • El Potro Álvarez BPM 117 Tonalidad Fm Editar…" at bounding box center [656, 383] width 1313 height 625
click at [44, 493] on video at bounding box center [442, 307] width 841 height 473
click at [31, 509] on div "0:14 / 4:22" at bounding box center [442, 526] width 841 height 35
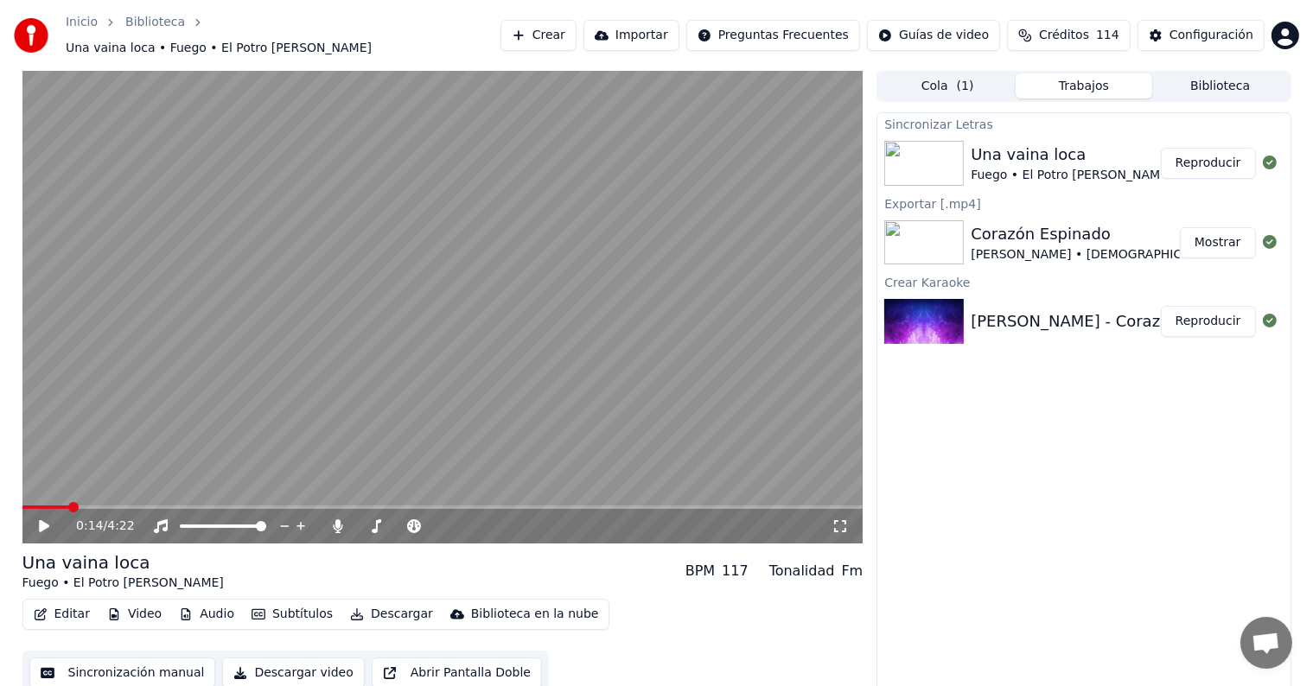
click at [36, 495] on video at bounding box center [442, 307] width 841 height 473
click at [22, 502] on span at bounding box center [27, 507] width 10 height 10
click at [519, 114] on video at bounding box center [442, 307] width 841 height 473
drag, startPoint x: 49, startPoint y: 491, endPoint x: 26, endPoint y: 498, distance: 24.3
click at [26, 498] on div "0:15 / 4:22" at bounding box center [442, 307] width 841 height 473
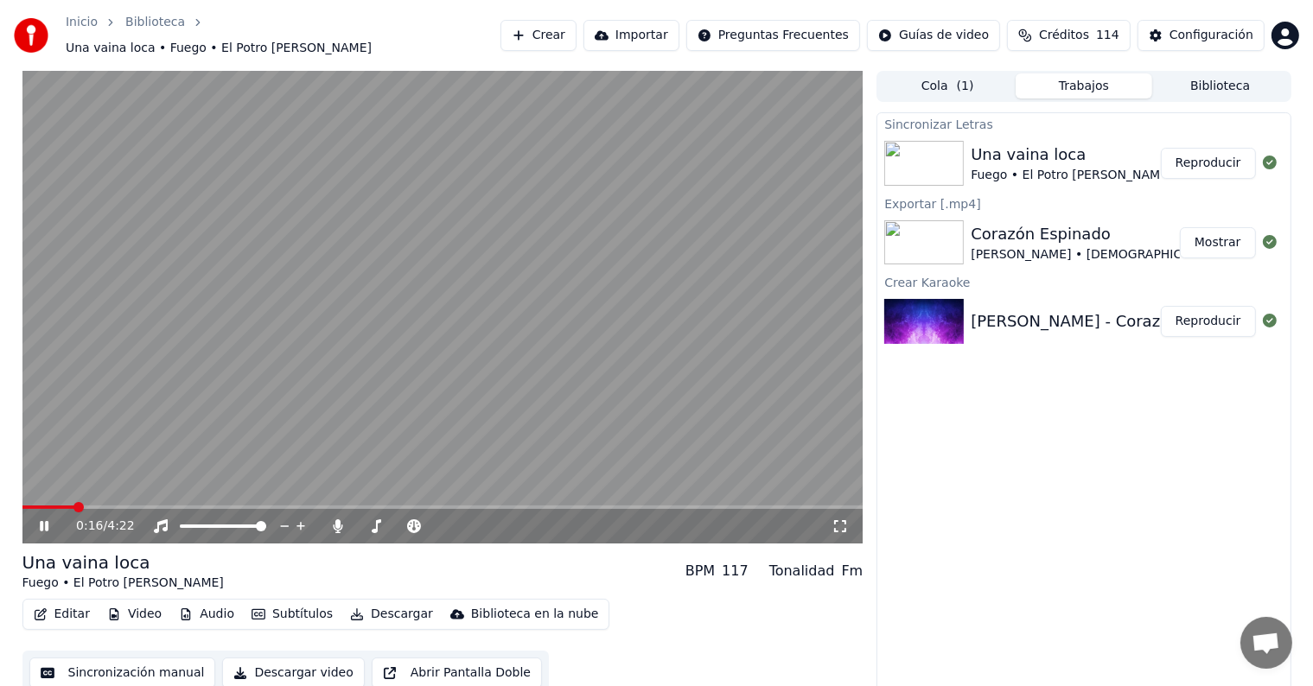
click at [31, 494] on video at bounding box center [442, 307] width 841 height 473
click at [38, 506] on span at bounding box center [48, 507] width 53 height 3
click at [40, 520] on icon at bounding box center [44, 526] width 10 height 12
click at [216, 379] on video at bounding box center [442, 307] width 841 height 473
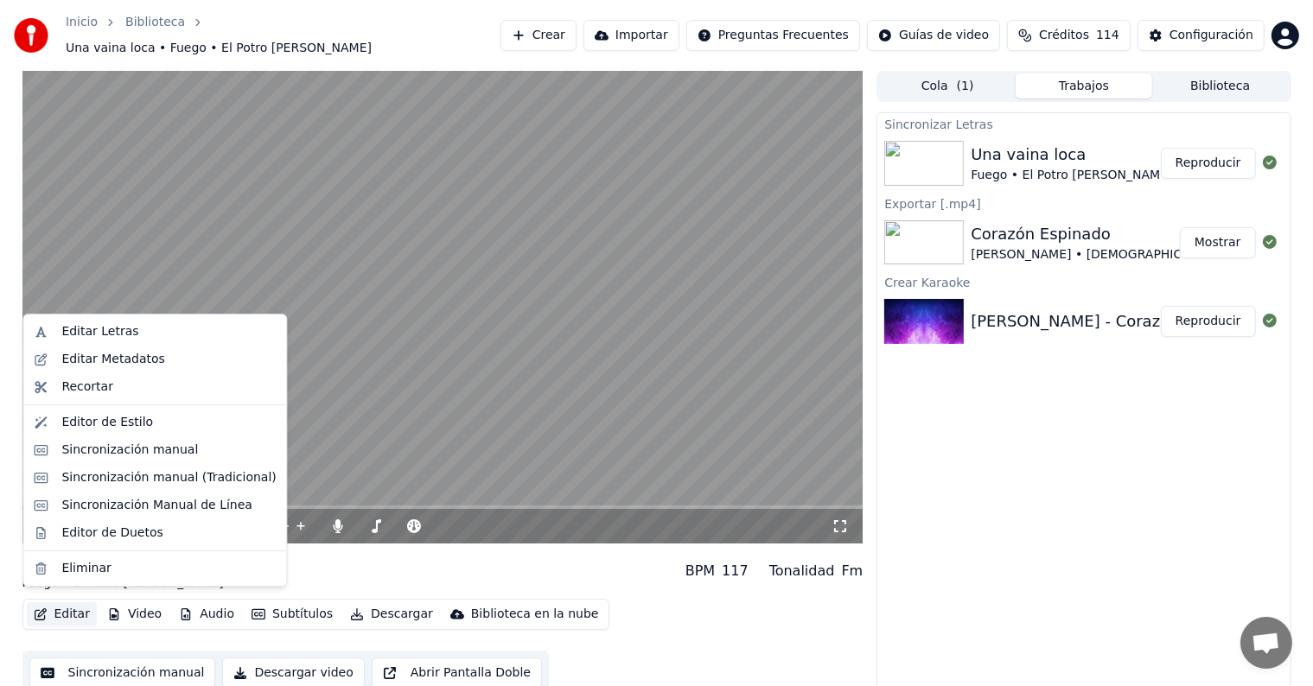
click at [70, 606] on button "Editar" at bounding box center [62, 614] width 70 height 24
click at [99, 328] on div "Editar Letras" at bounding box center [99, 331] width 77 height 17
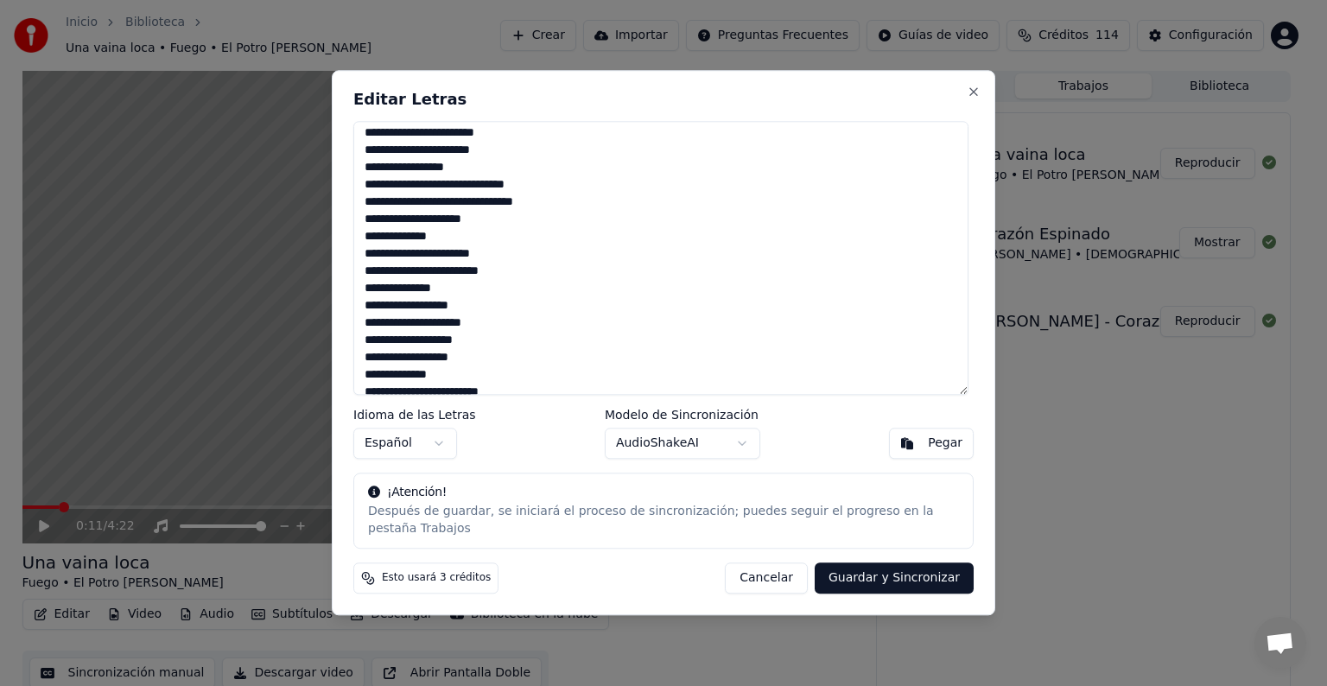
scroll to position [1002, 0]
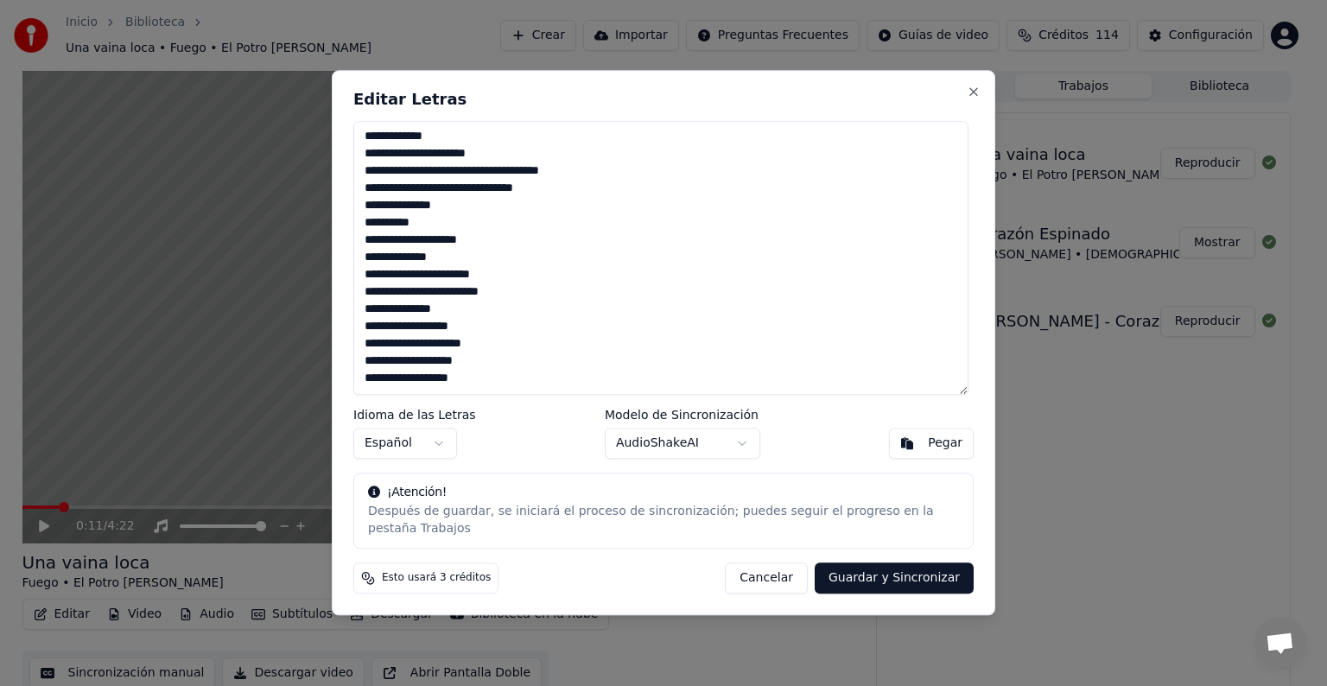
drag, startPoint x: 366, startPoint y: 215, endPoint x: 567, endPoint y: 472, distance: 325.7
click at [567, 472] on div "Editar Letras Idioma de las Letras Español Modelo de Sincronización AudioShakeA…" at bounding box center [664, 342] width 664 height 545
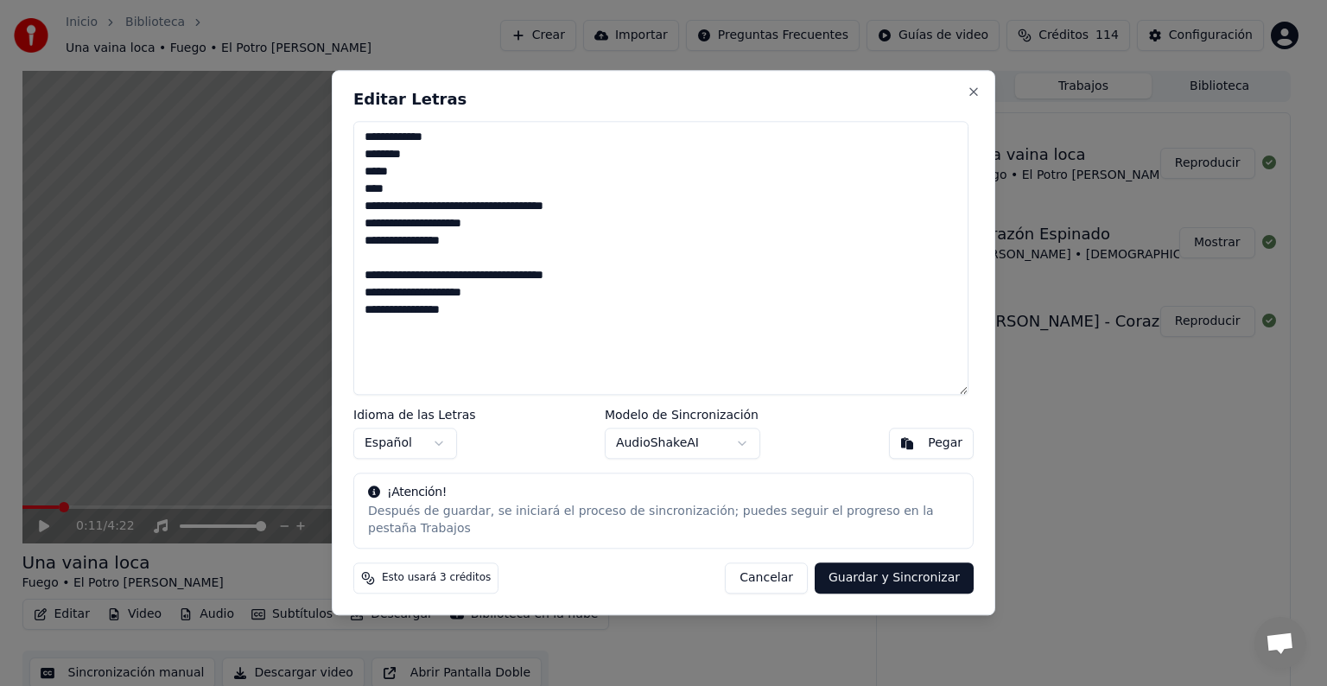
scroll to position [0, 0]
click at [395, 277] on textarea "**********" at bounding box center [660, 258] width 615 height 274
click at [393, 268] on textarea "**********" at bounding box center [660, 258] width 615 height 274
click at [460, 304] on textarea "**********" at bounding box center [660, 258] width 615 height 274
paste textarea "**********"
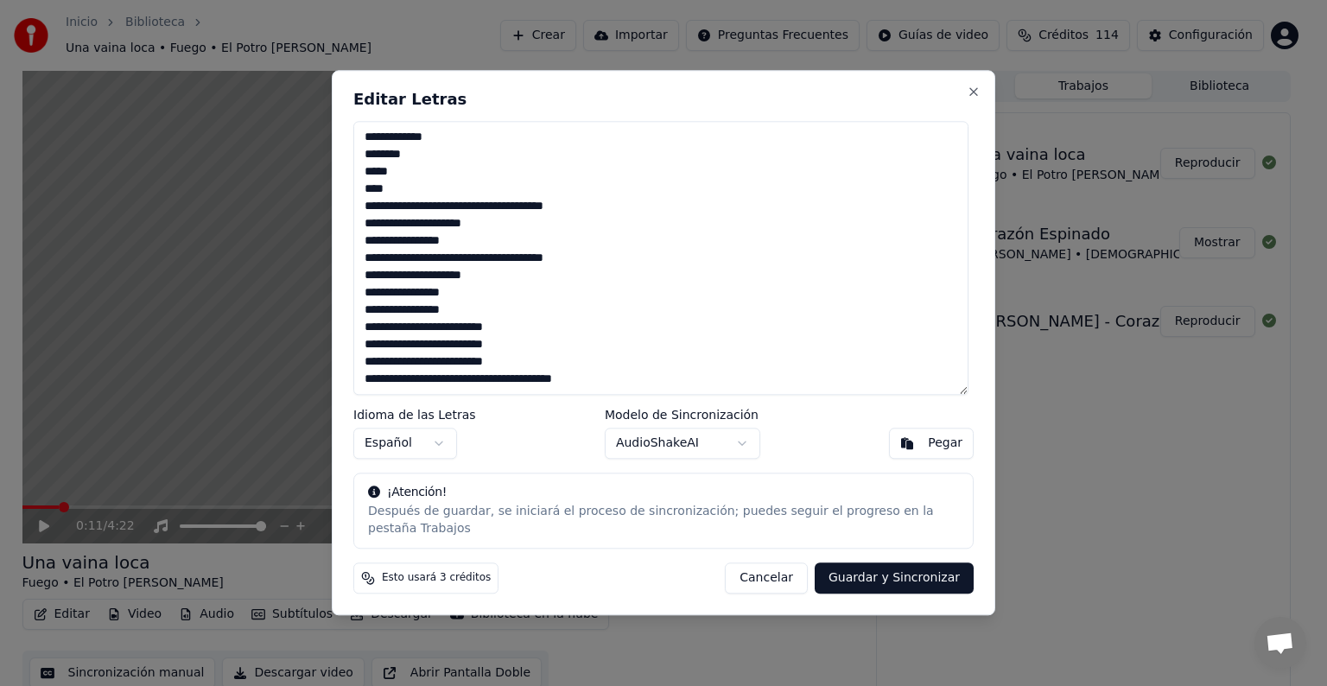
scroll to position [79, 0]
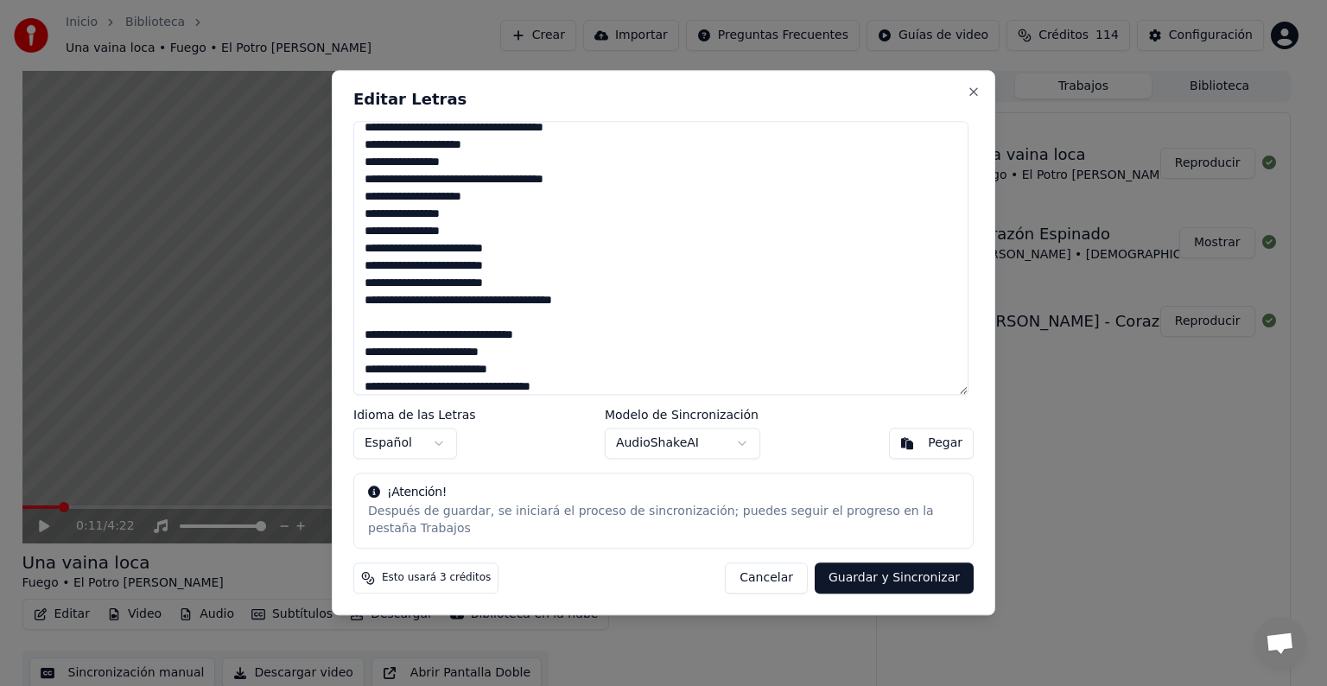
click at [443, 340] on textarea "**********" at bounding box center [660, 258] width 615 height 274
click at [444, 334] on textarea "**********" at bounding box center [660, 258] width 615 height 274
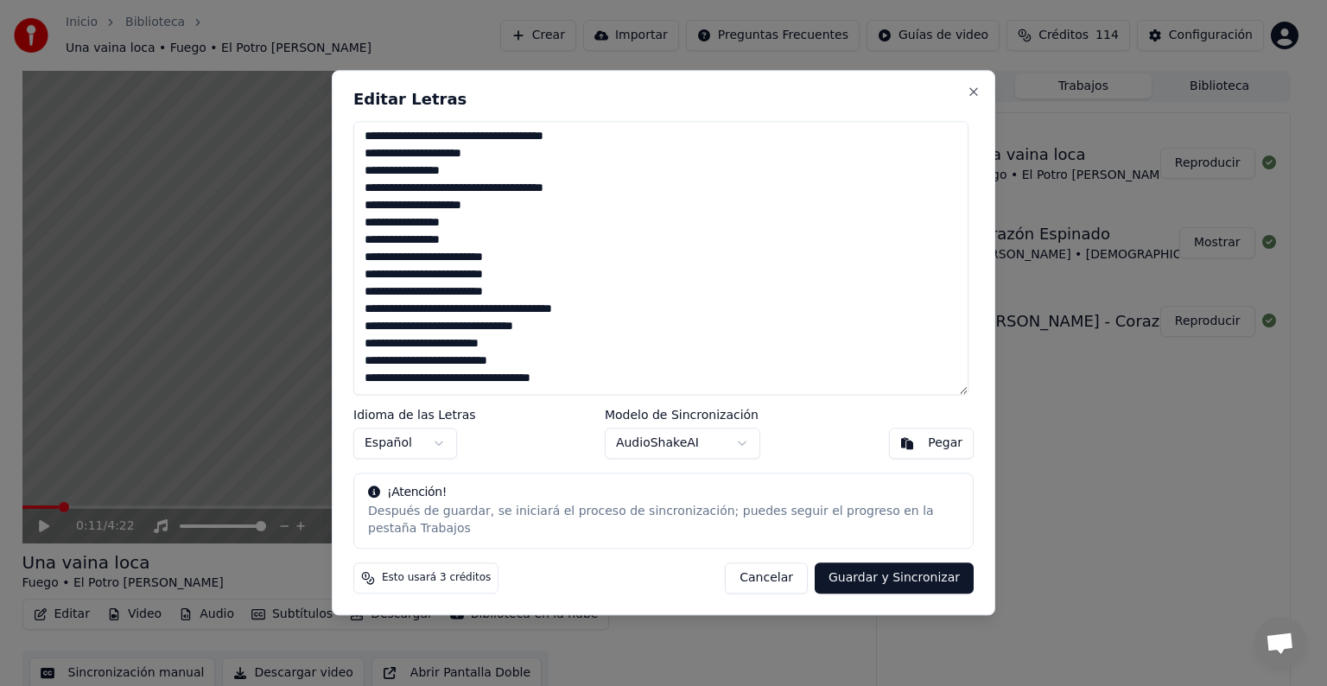
scroll to position [69, 0]
click at [396, 335] on textarea "**********" at bounding box center [660, 258] width 615 height 274
click at [595, 389] on textarea "**********" at bounding box center [660, 258] width 615 height 274
paste textarea "**********"
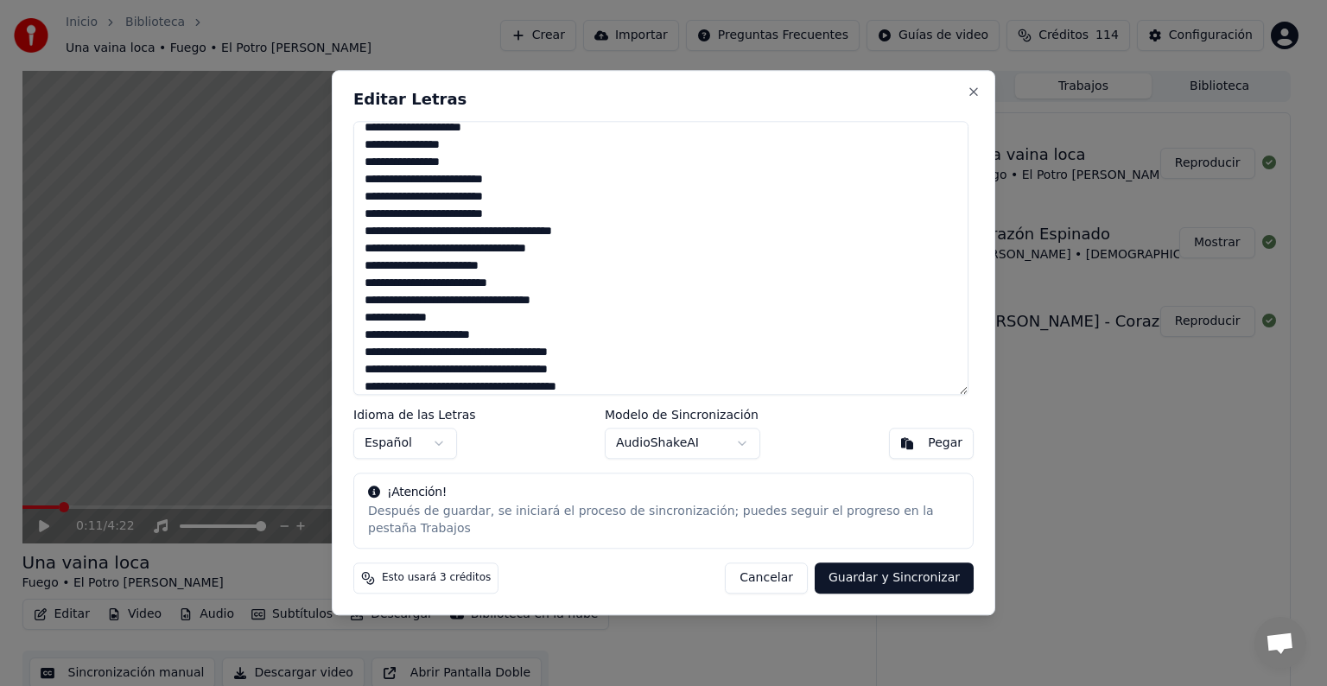
scroll to position [165, 0]
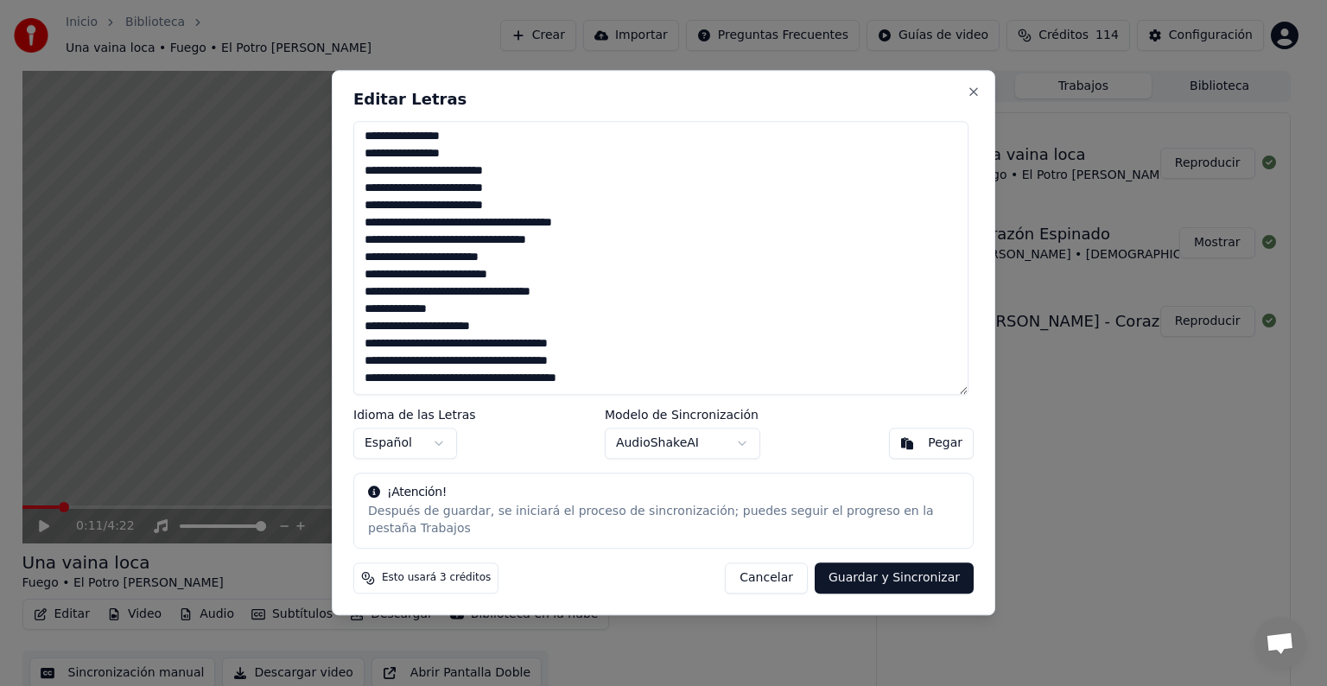
paste textarea "**********"
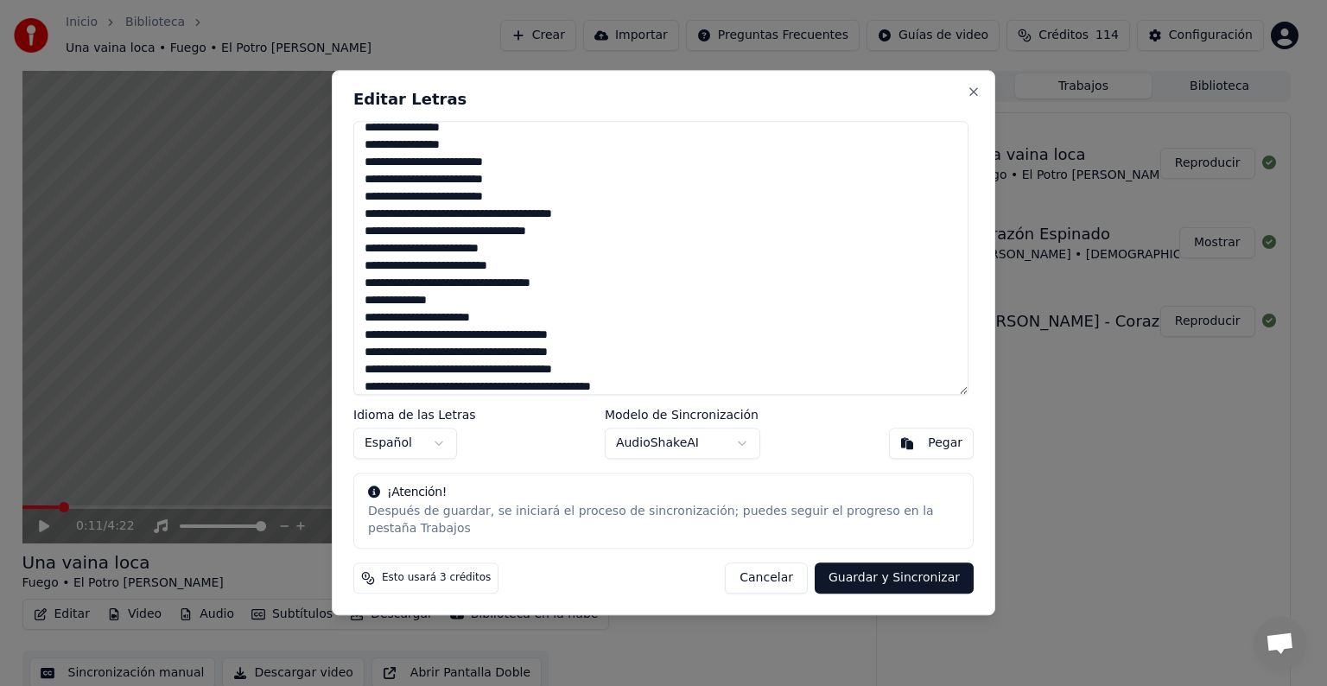
scroll to position [269, 0]
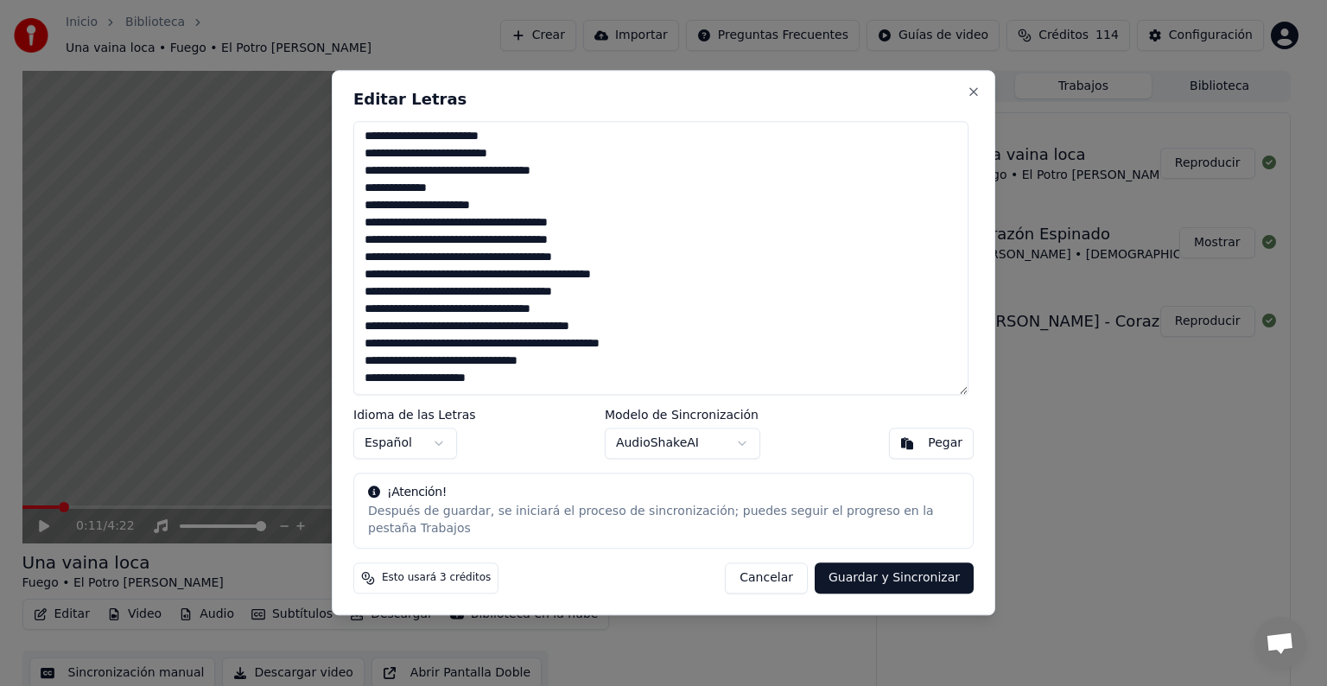
paste textarea "**********"
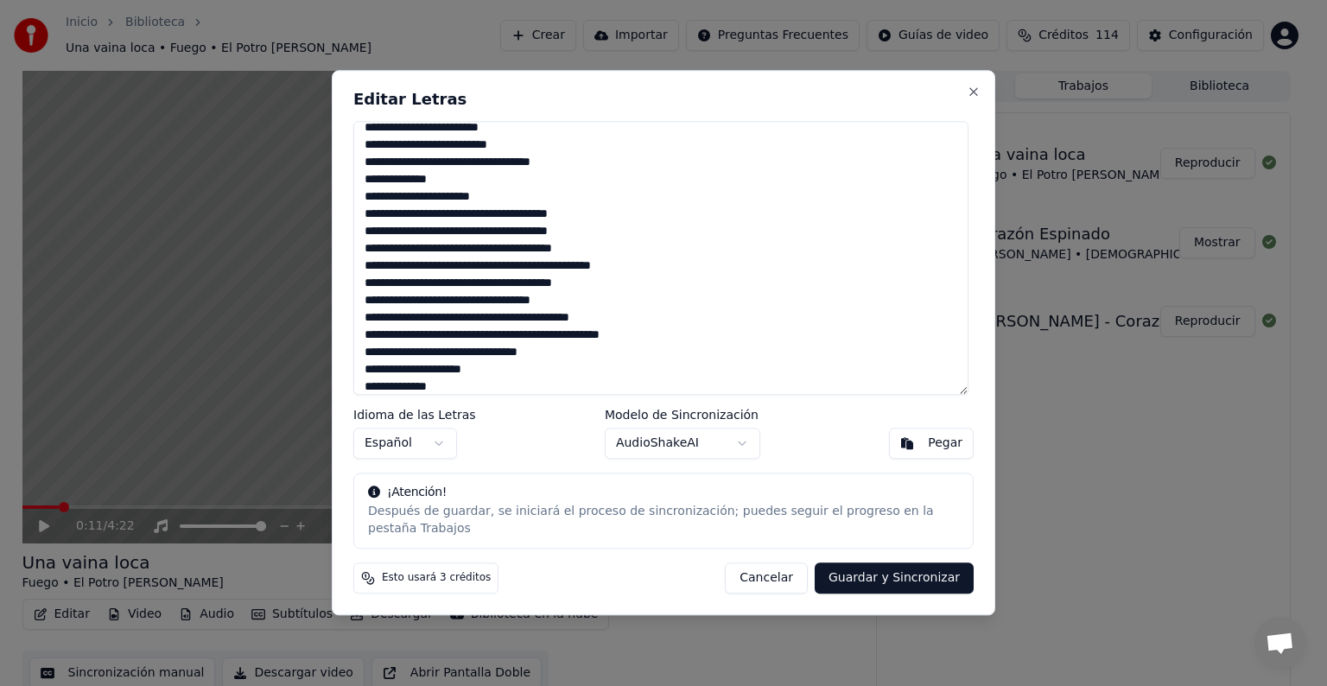
scroll to position [355, 0]
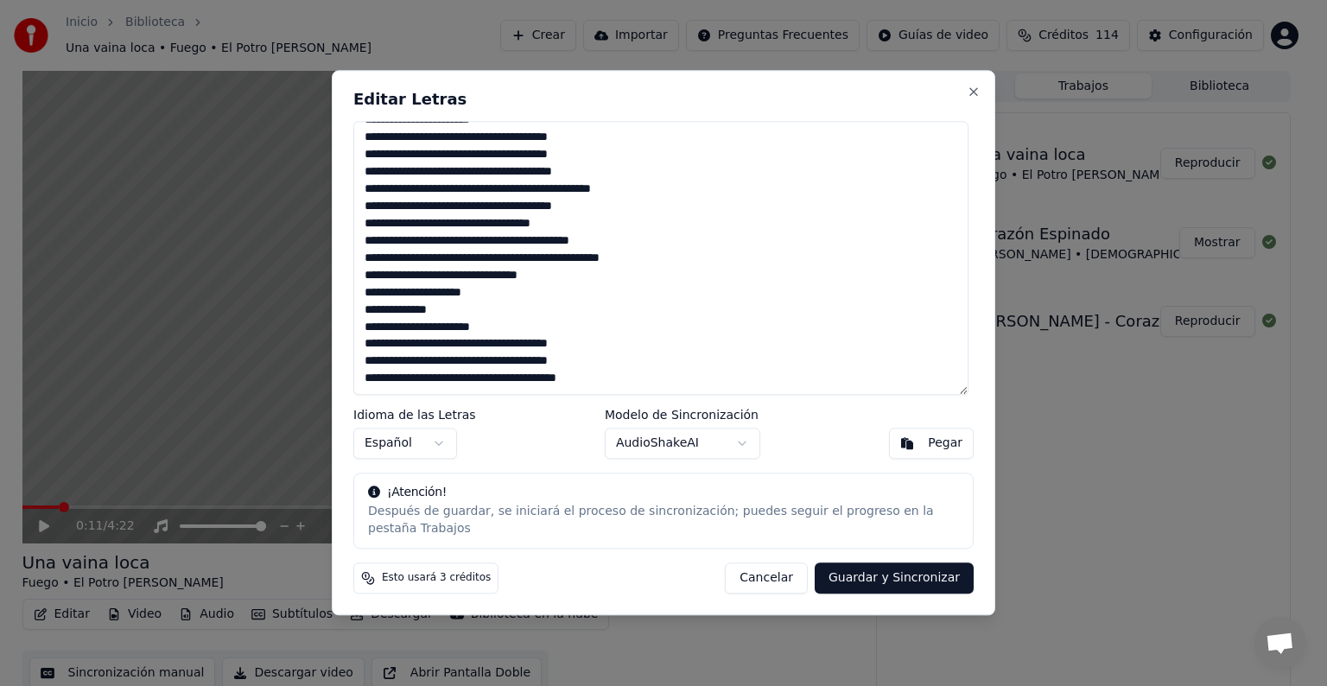
paste textarea "**********"
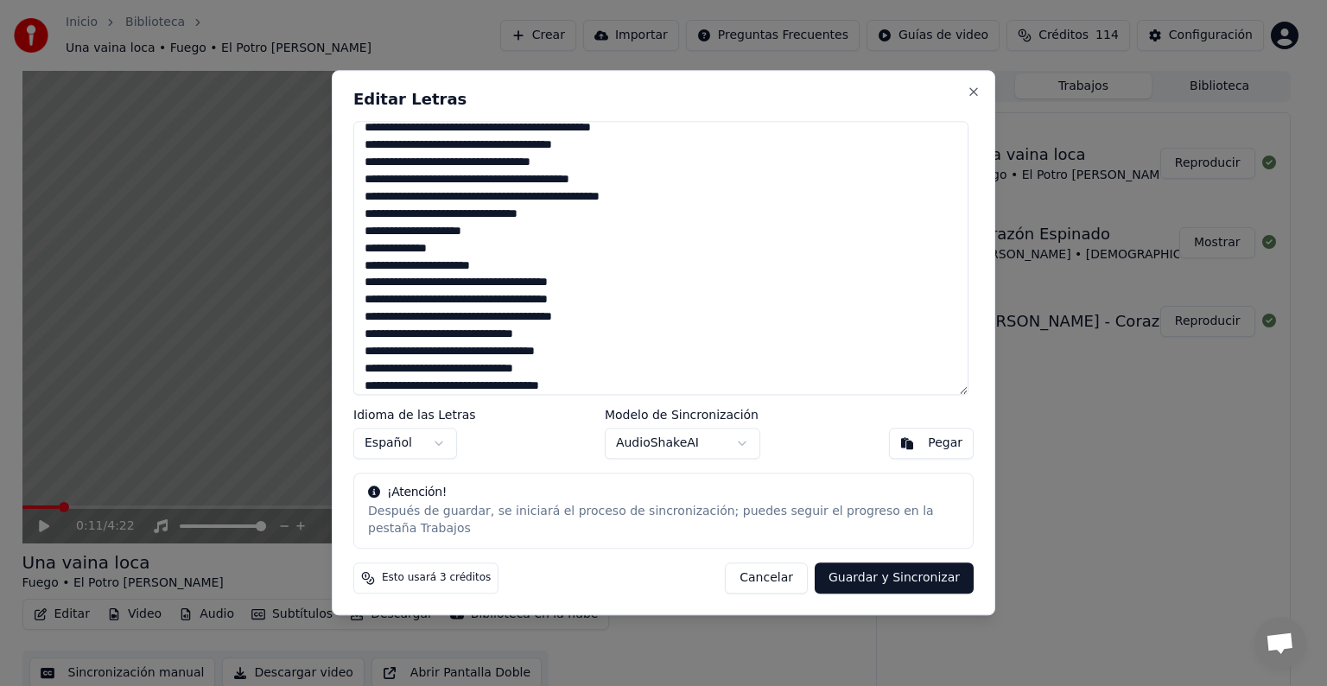
scroll to position [442, 0]
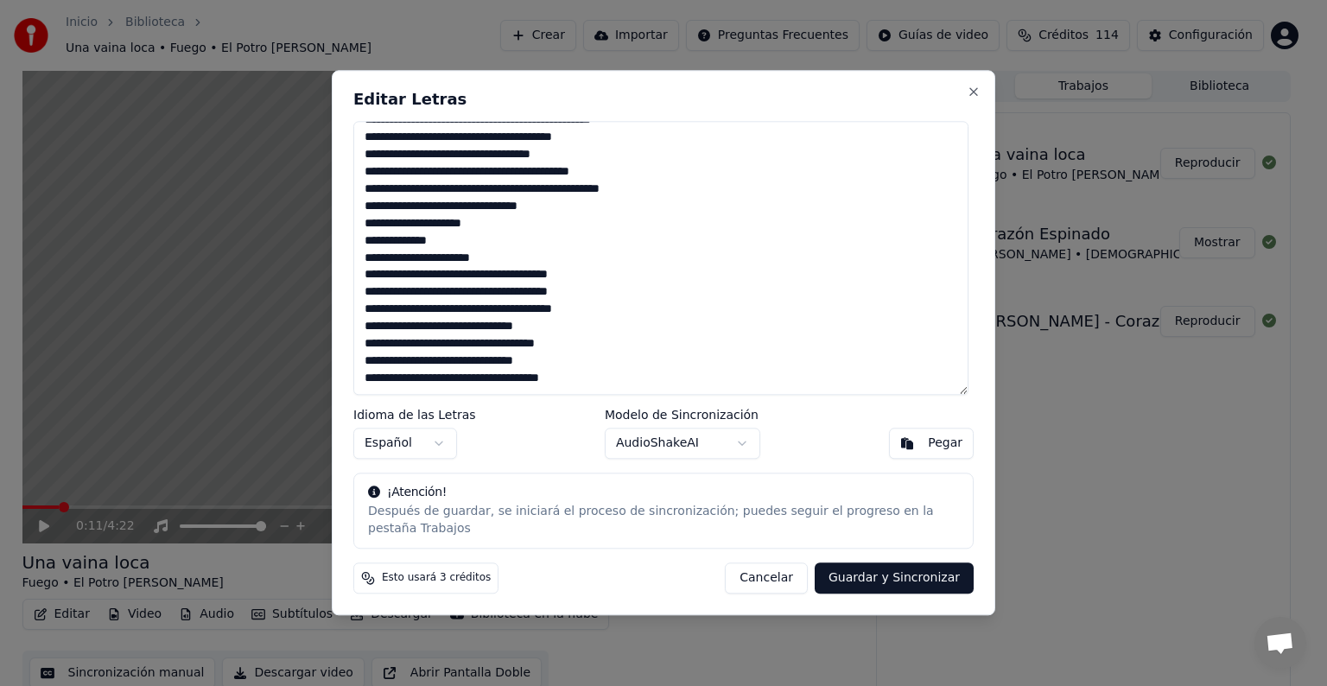
paste textarea "**********"
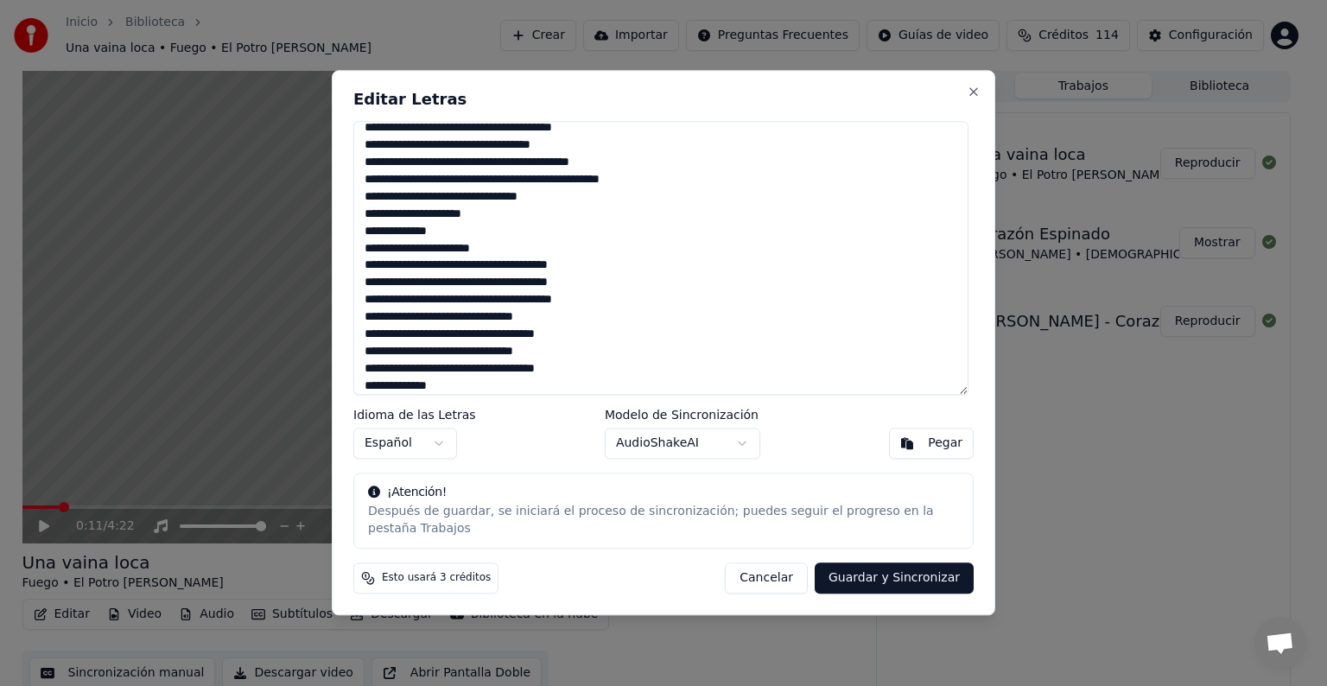
scroll to position [511, 0]
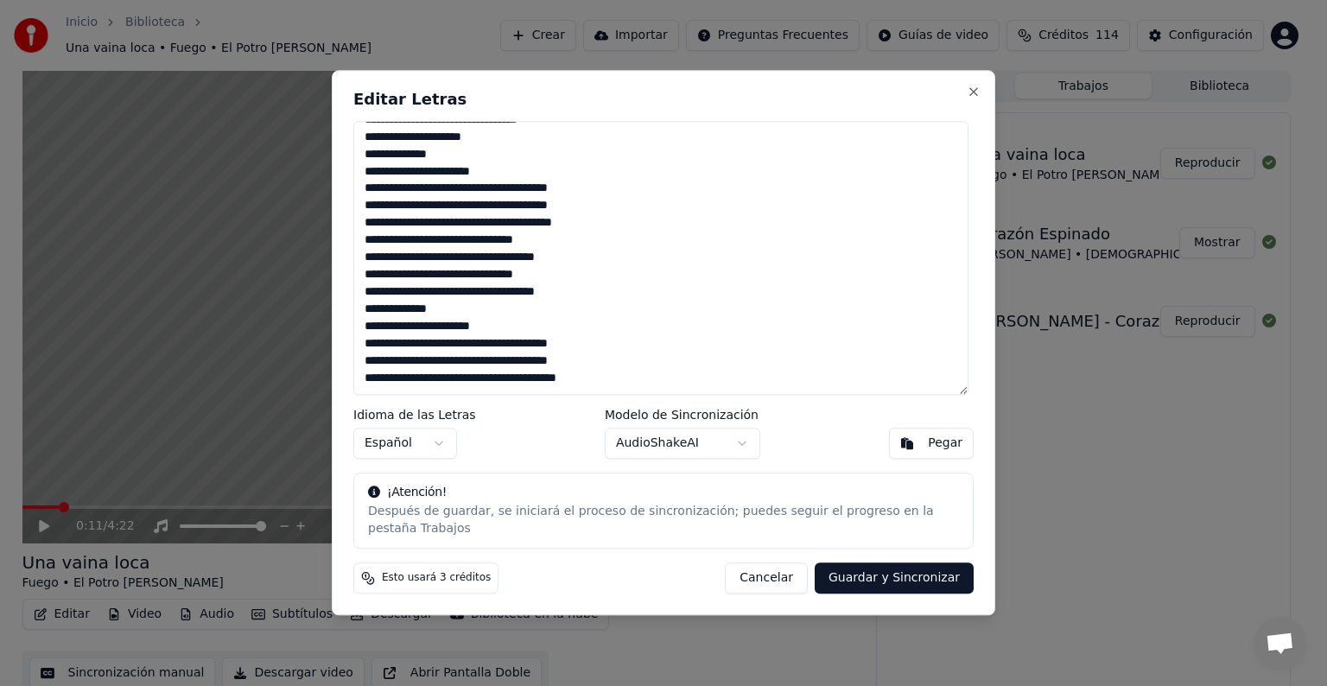
paste textarea "**********"
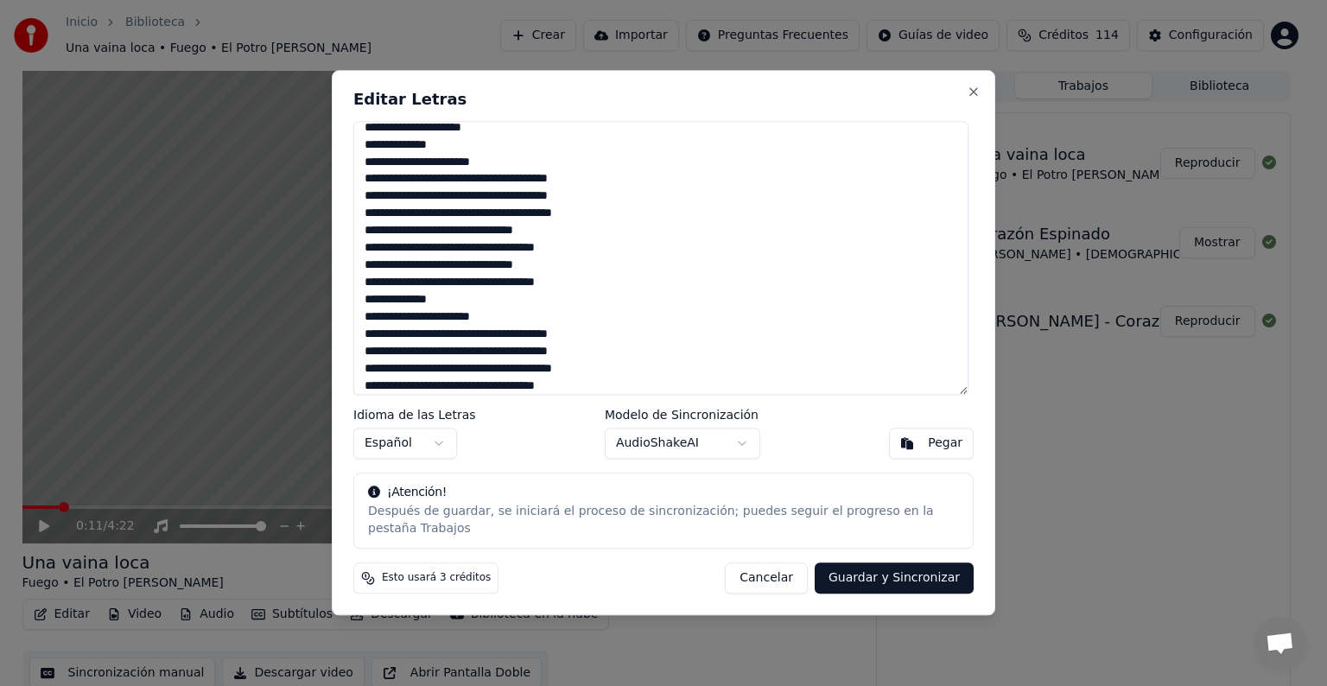
scroll to position [614, 0]
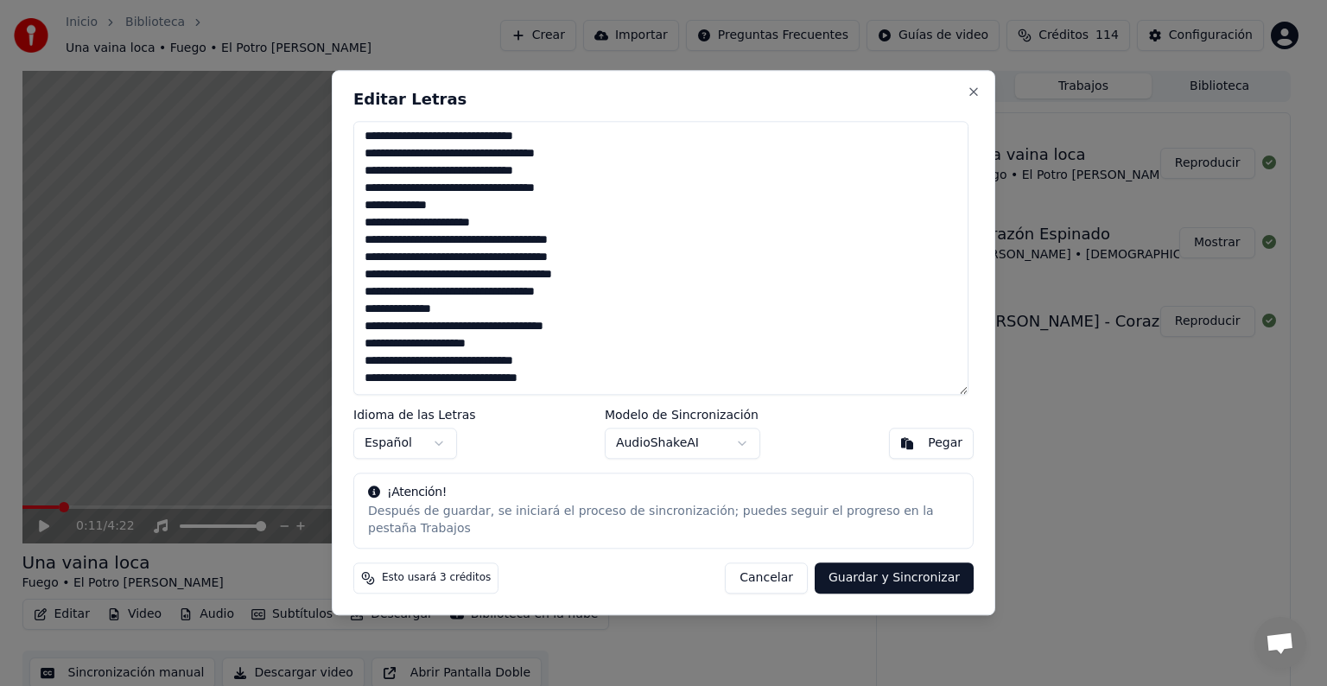
paste textarea "**********"
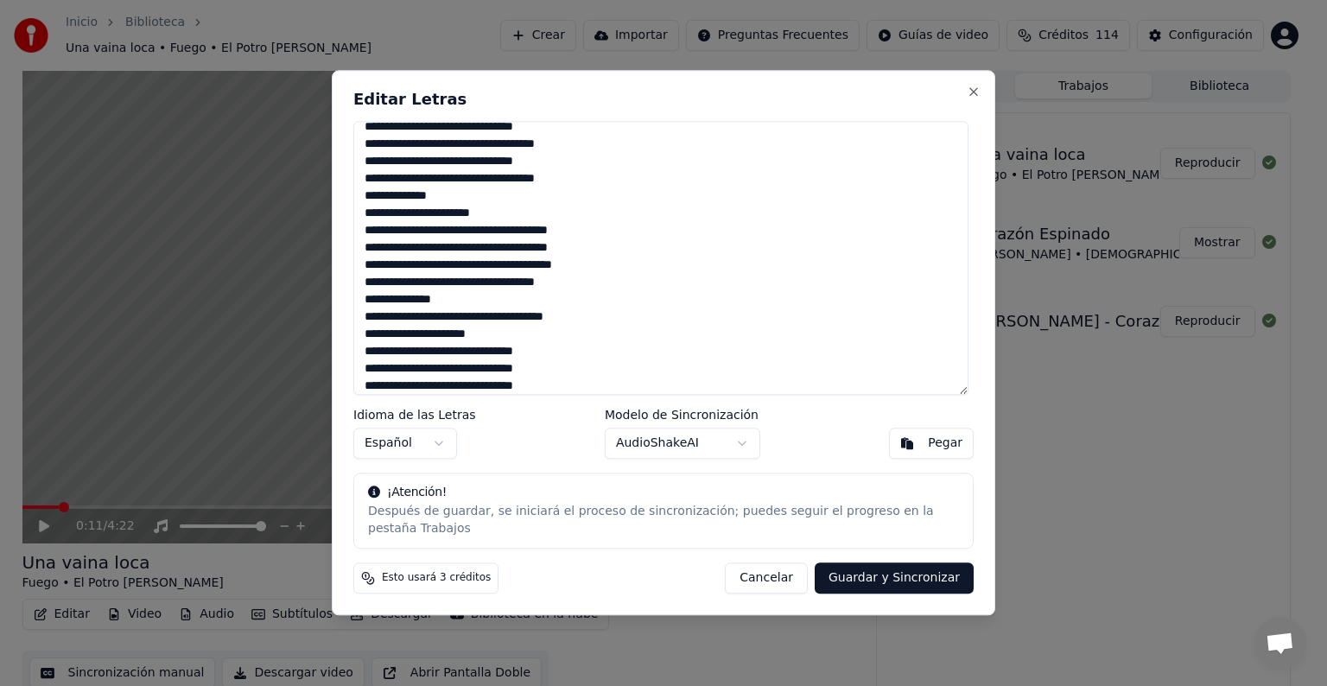
scroll to position [684, 0]
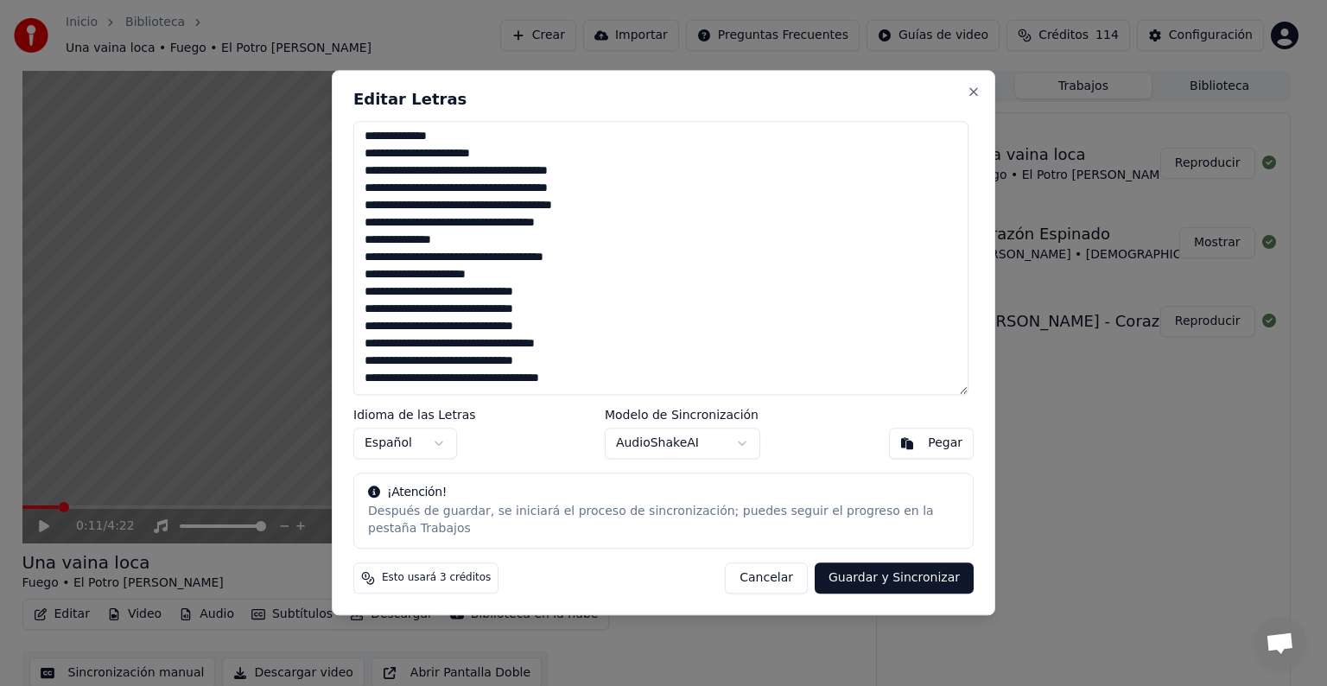
paste textarea "**********"
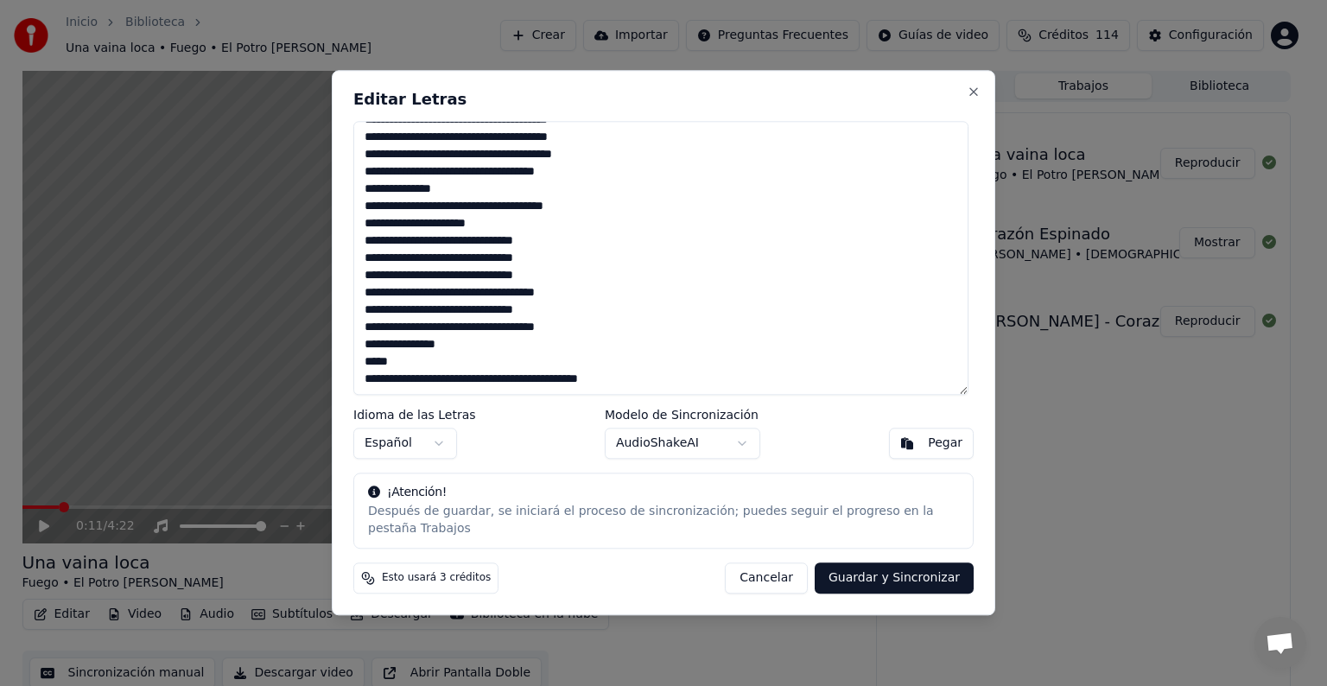
scroll to position [743, 0]
click at [785, 575] on button "Cancelar" at bounding box center [766, 578] width 83 height 31
type textarea "**********"
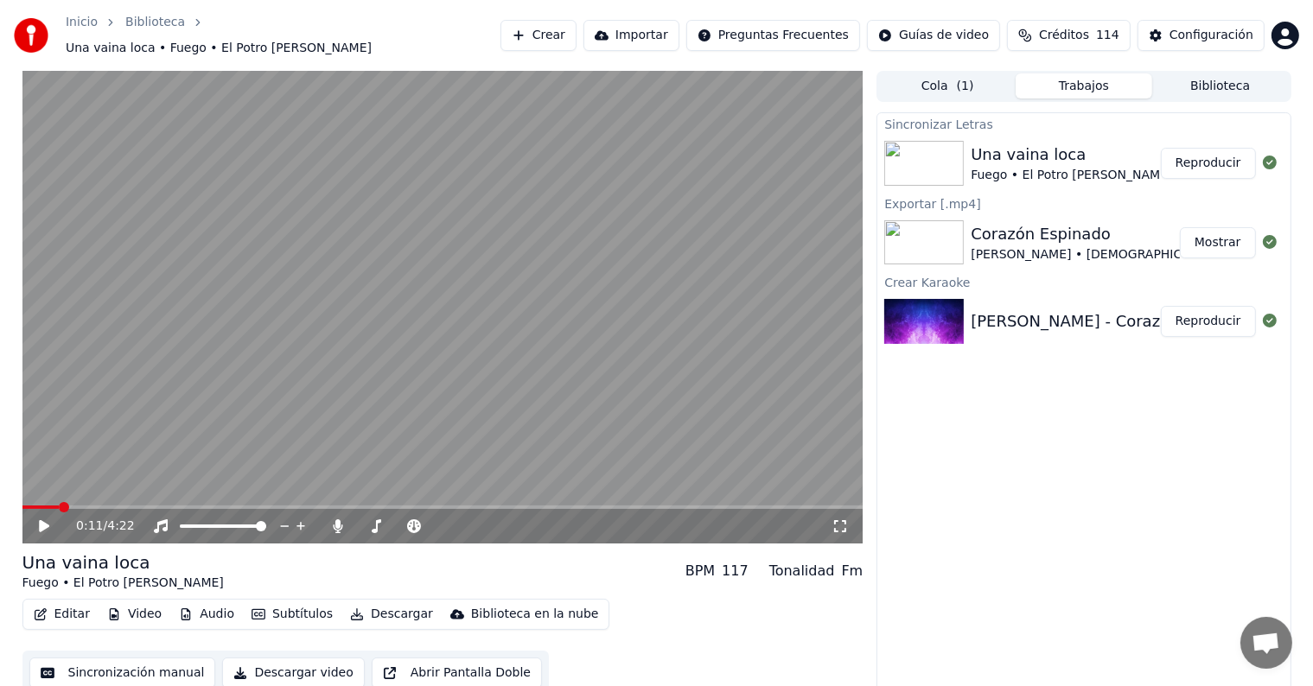
click at [554, 31] on button "Crear" at bounding box center [538, 35] width 76 height 31
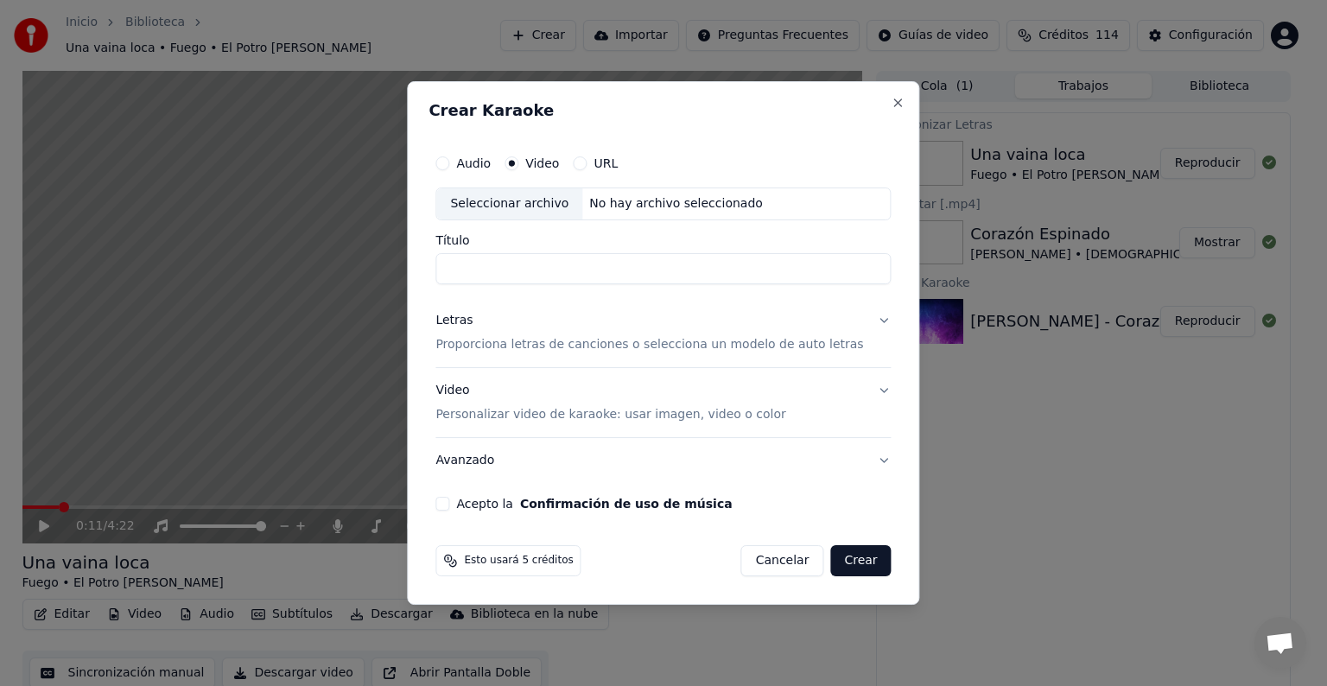
click at [522, 199] on div "Seleccionar archivo" at bounding box center [509, 203] width 146 height 31
type input "**********"
click at [555, 347] on p "Proporciona letras de canciones o selecciona un modelo de auto letras" at bounding box center [650, 344] width 428 height 17
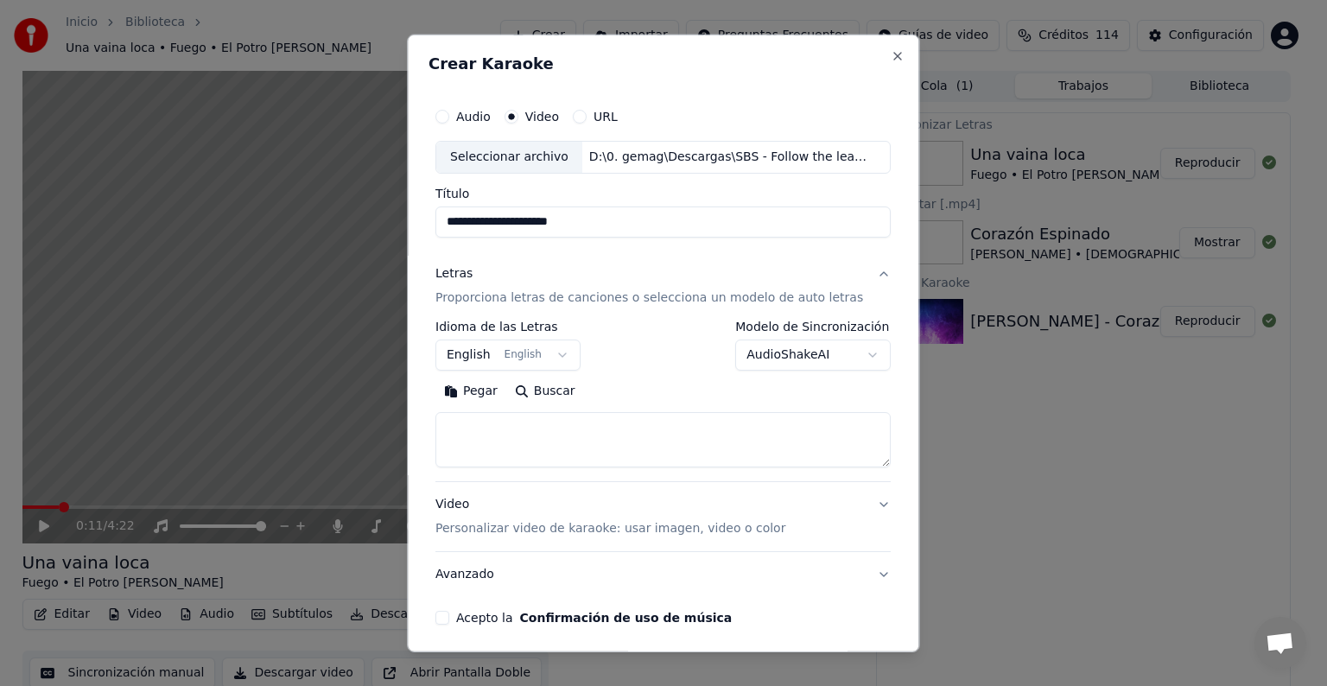
click at [484, 354] on button "English English" at bounding box center [508, 355] width 145 height 31
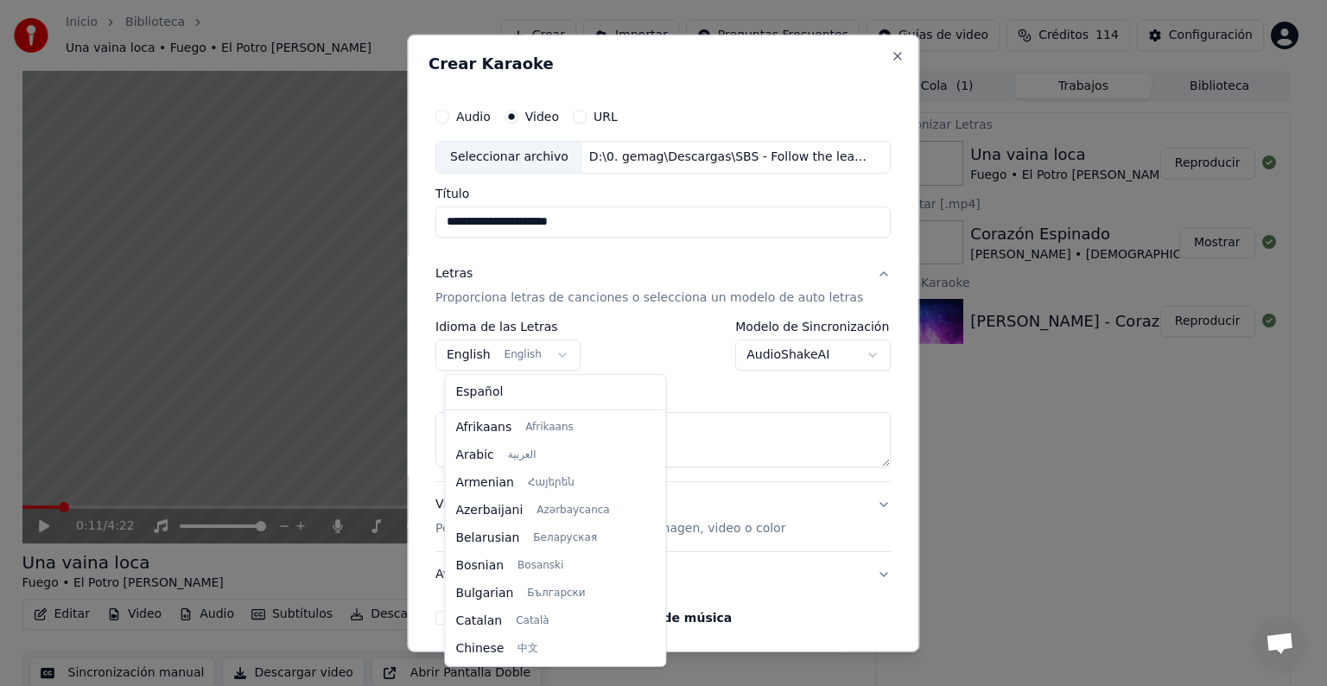
scroll to position [138, 0]
select select "**"
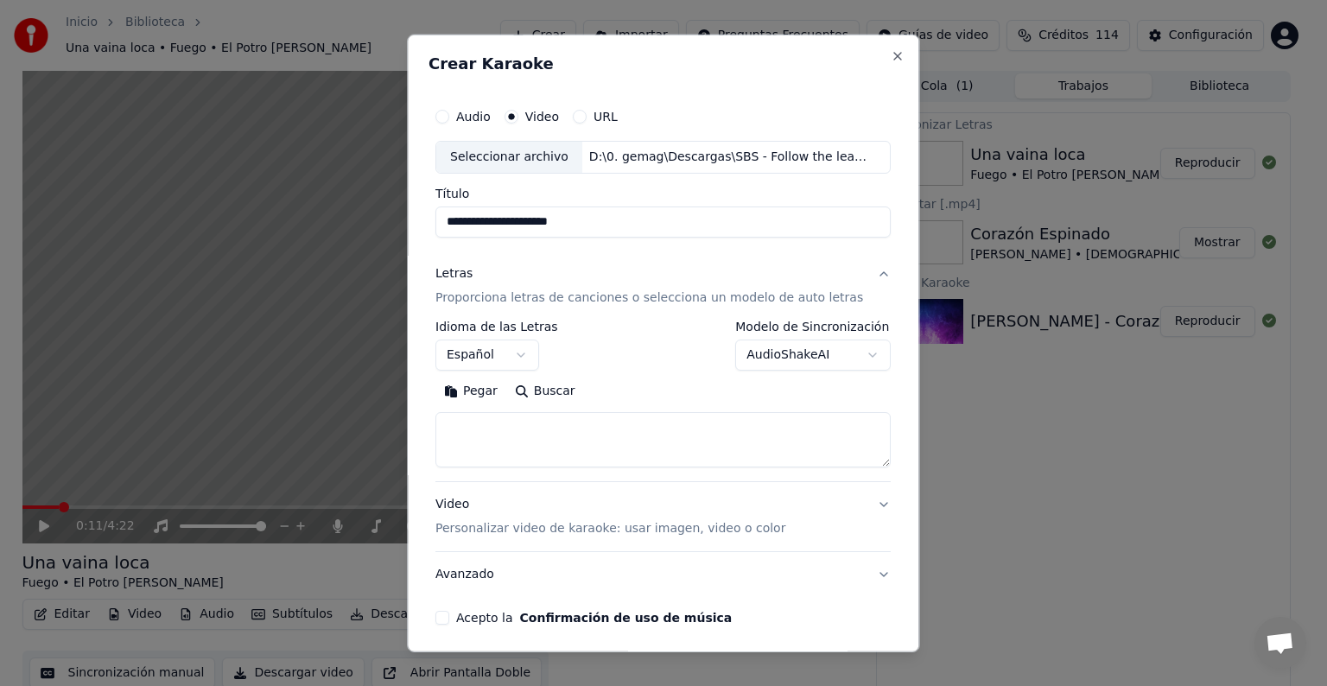
click at [489, 443] on textarea at bounding box center [663, 439] width 455 height 55
paste textarea "**********"
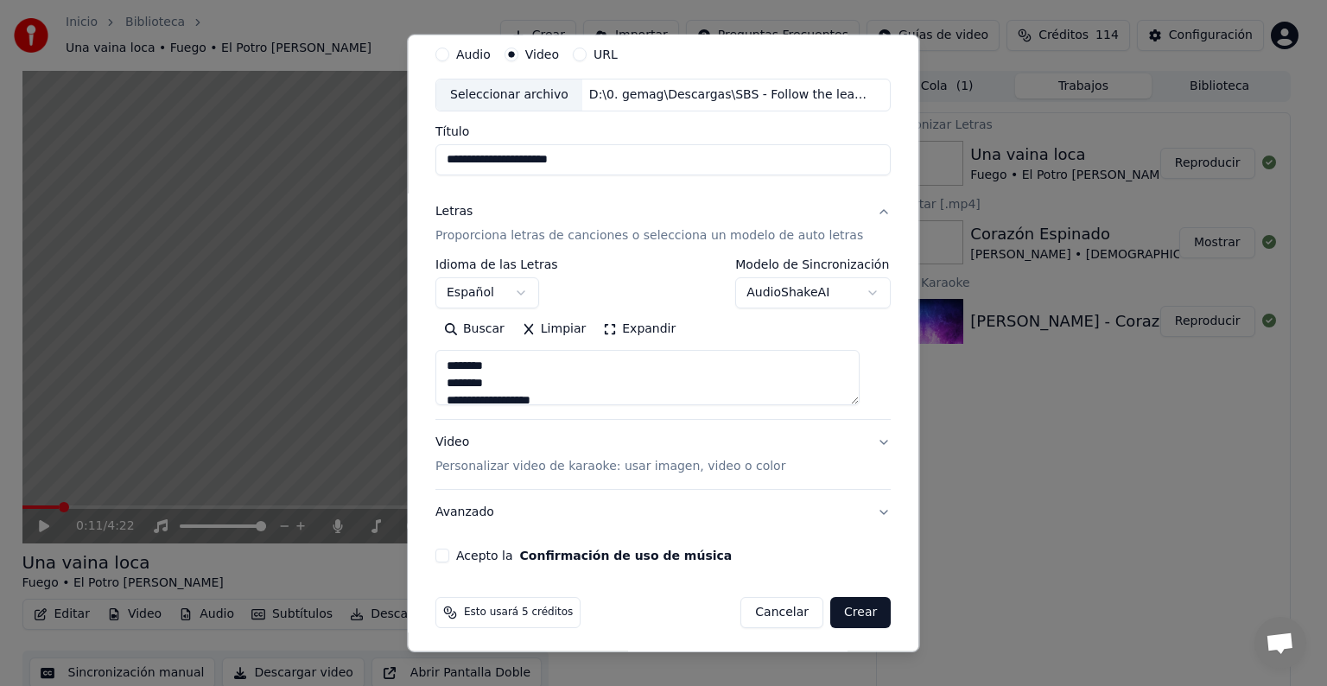
scroll to position [67, 0]
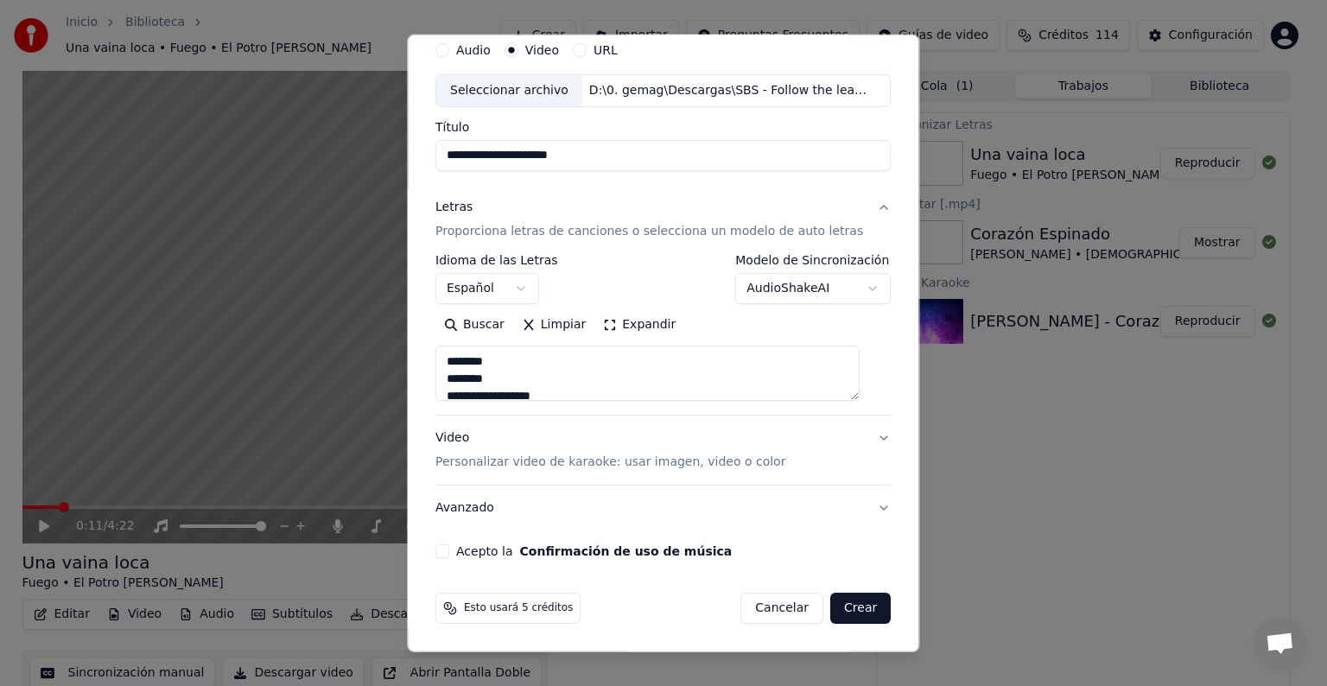
type textarea "**********"
click at [446, 554] on button "Acepto la Confirmación de uso de música" at bounding box center [443, 551] width 14 height 14
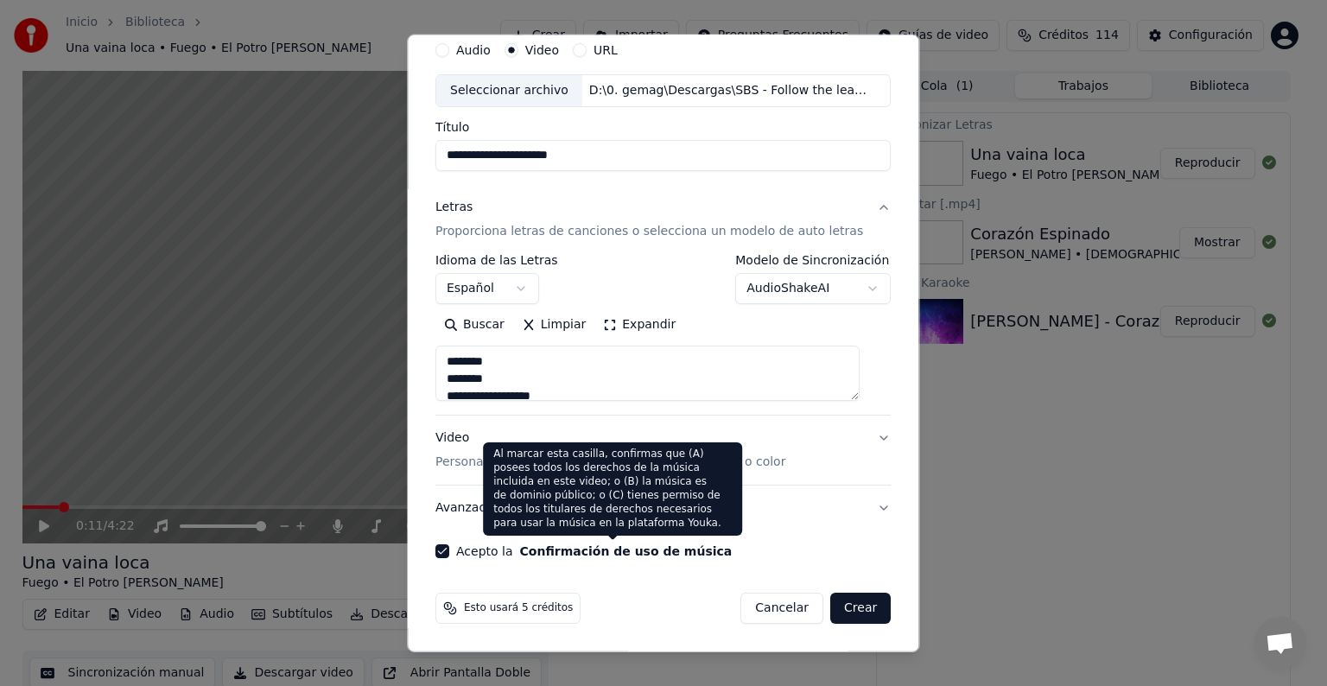
click at [834, 606] on button "Crear" at bounding box center [860, 608] width 60 height 31
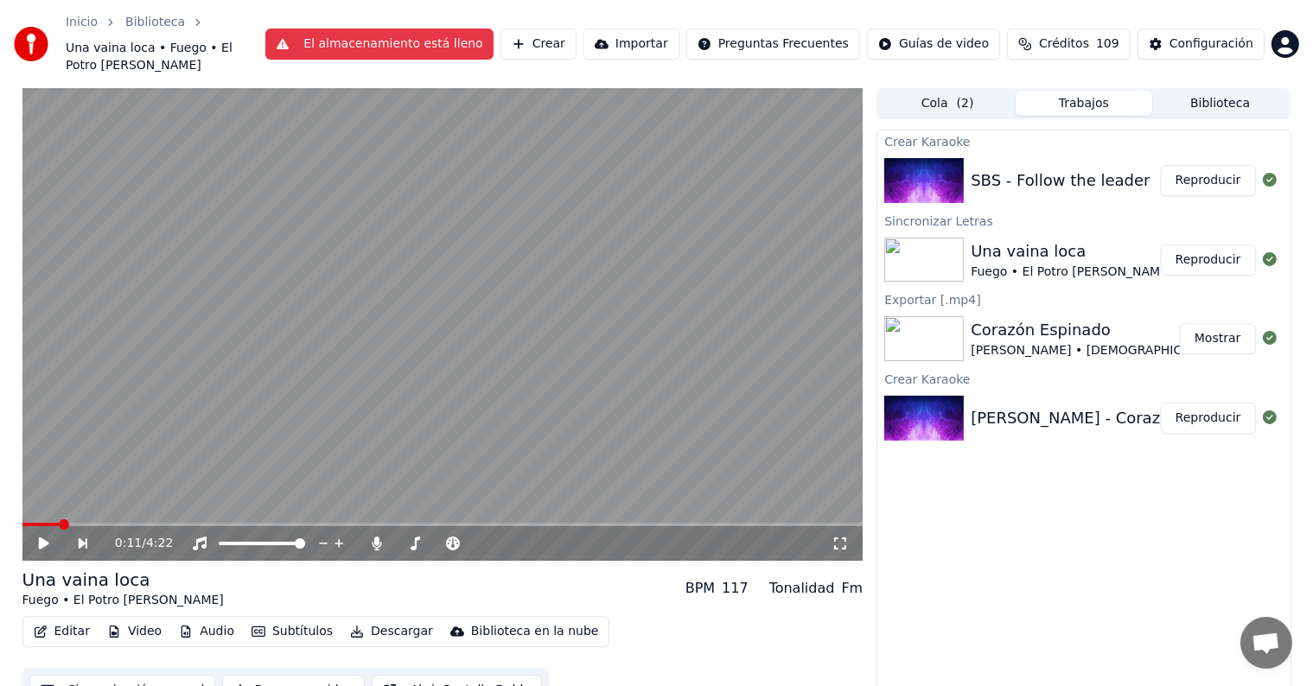
drag, startPoint x: 1222, startPoint y: 164, endPoint x: 1231, endPoint y: 166, distance: 9.7
click at [1224, 170] on button "Reproducir" at bounding box center [1207, 180] width 95 height 31
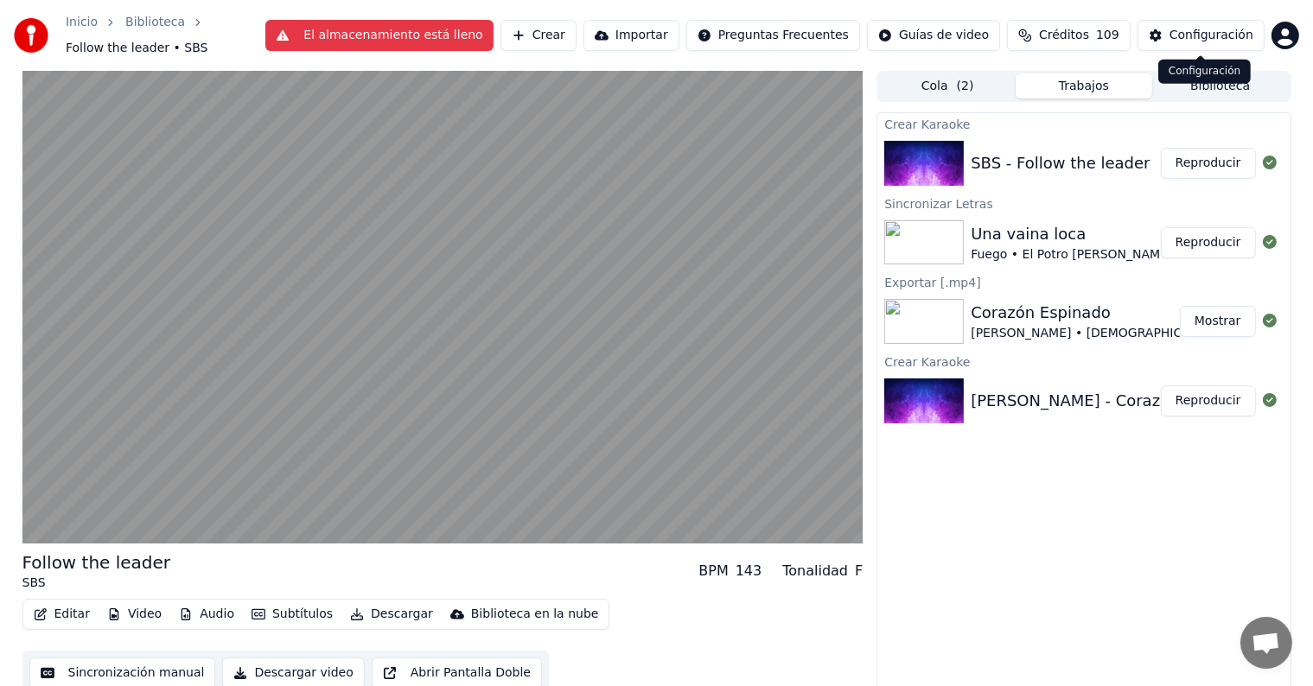
click at [1165, 40] on button "Configuración" at bounding box center [1200, 35] width 127 height 31
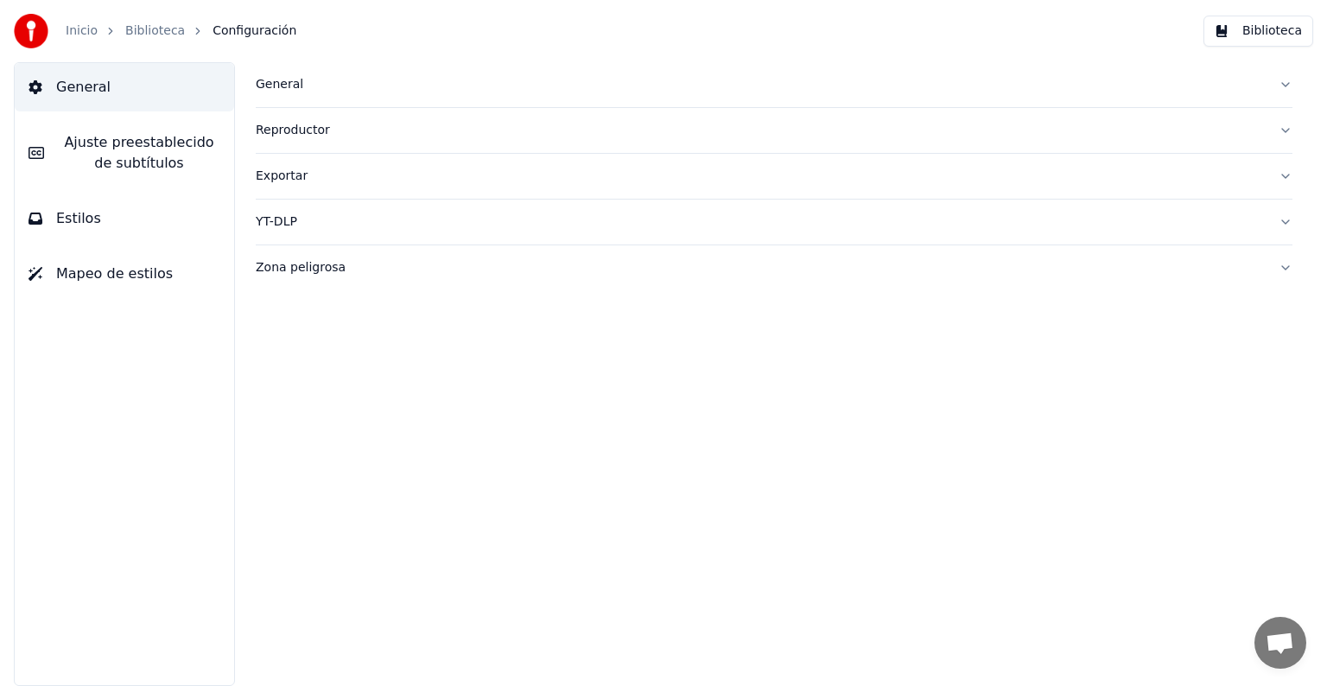
click at [86, 155] on span "Ajuste preestablecido de subtítulos" at bounding box center [139, 152] width 162 height 41
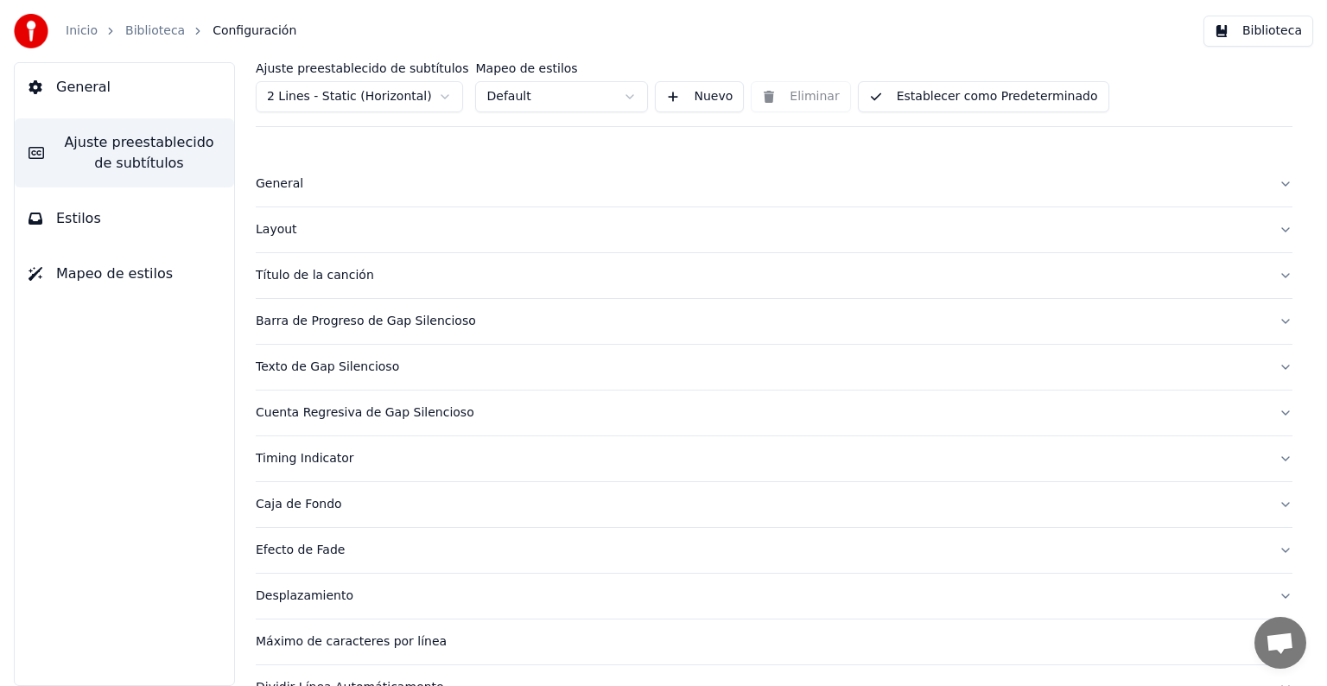
click at [294, 277] on div "Título de la canción" at bounding box center [760, 275] width 1009 height 17
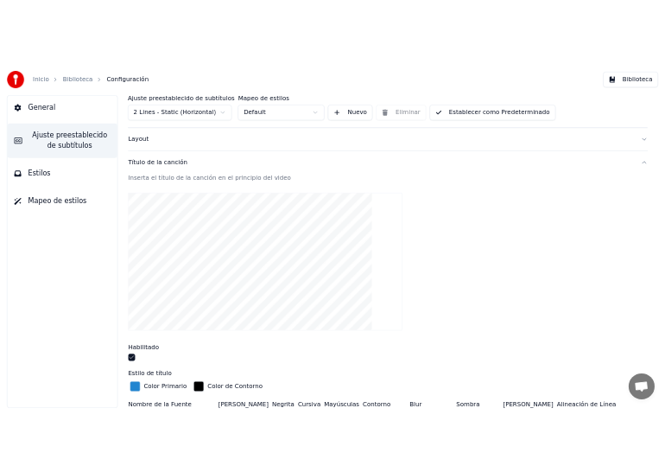
scroll to position [86, 0]
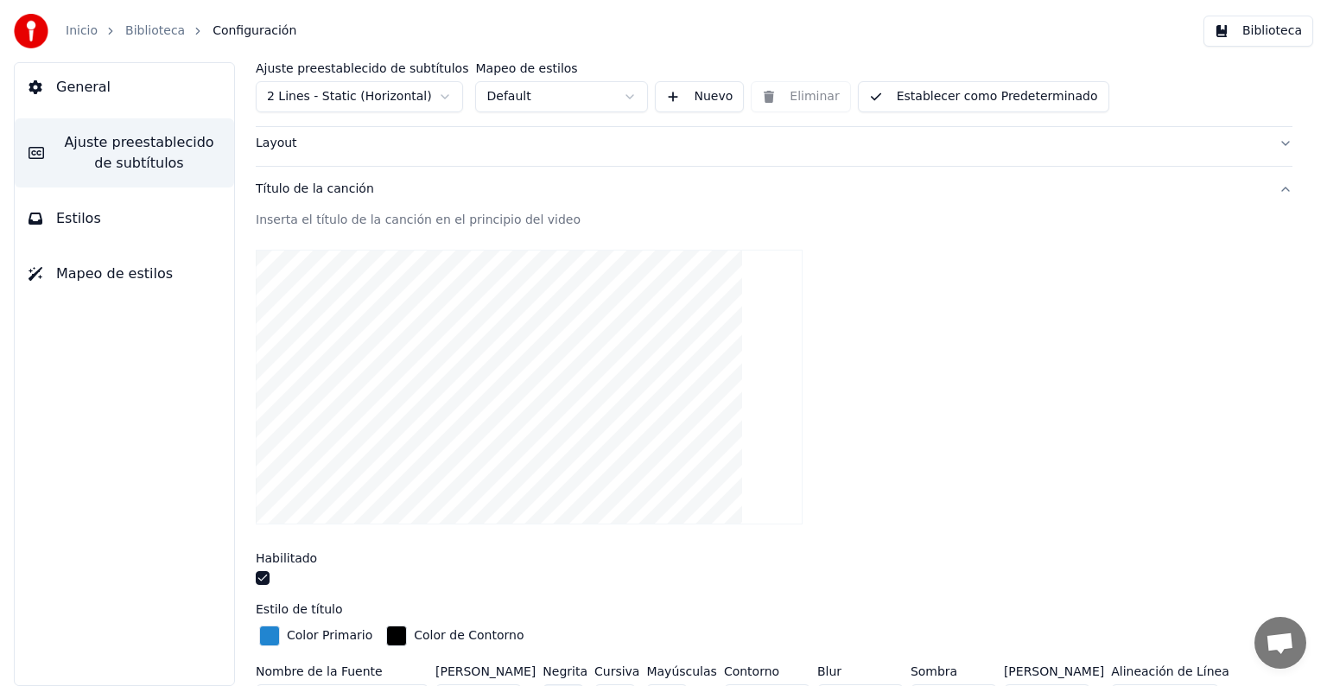
click at [258, 571] on button "button" at bounding box center [263, 578] width 14 height 14
click at [169, 29] on link "Biblioteca" at bounding box center [155, 30] width 60 height 17
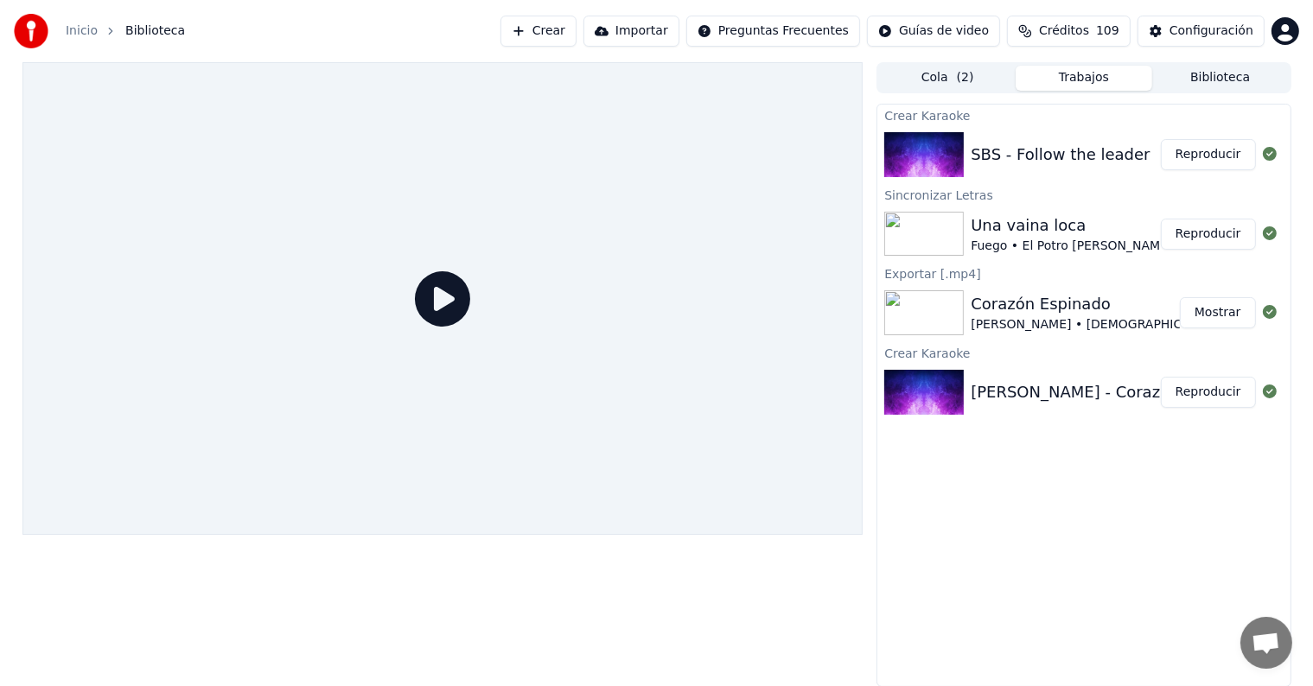
click at [454, 289] on icon at bounding box center [442, 298] width 55 height 55
click at [1212, 142] on button "Reproducir" at bounding box center [1207, 154] width 95 height 31
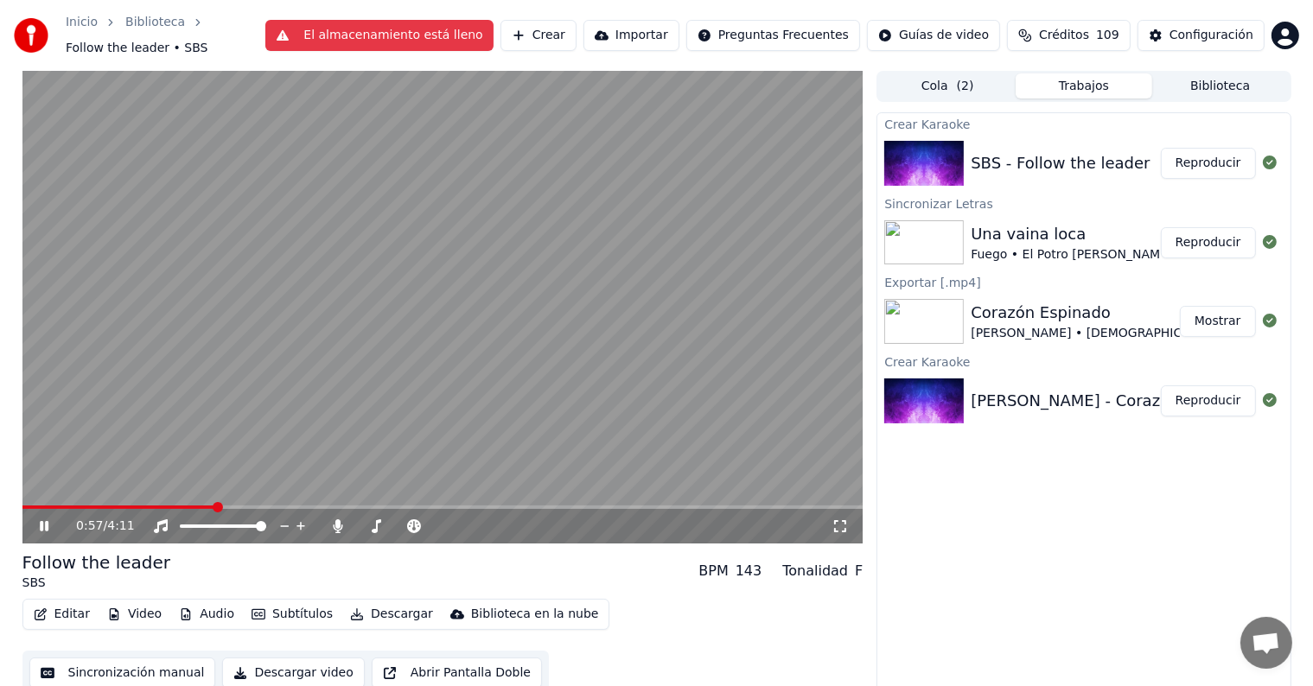
click at [277, 290] on video at bounding box center [442, 307] width 841 height 473
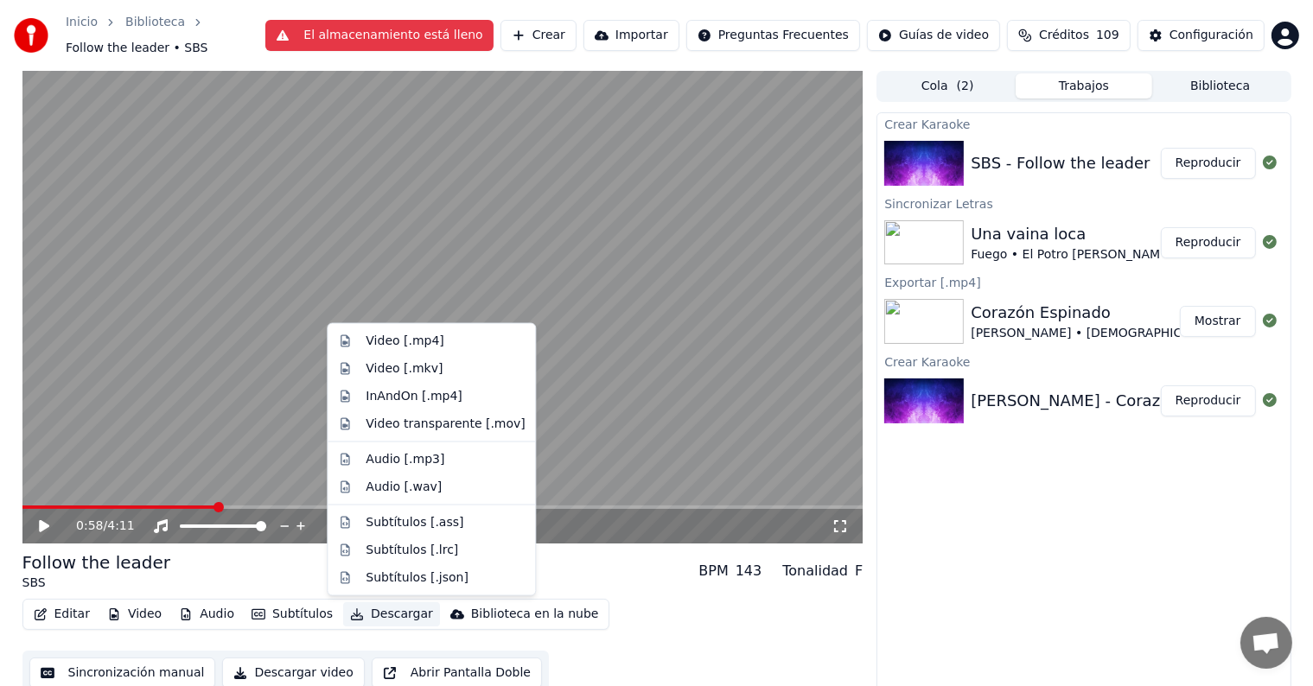
click at [381, 619] on button "Descargar" at bounding box center [391, 614] width 97 height 24
click at [409, 335] on div "Video [.mp4]" at bounding box center [405, 341] width 78 height 17
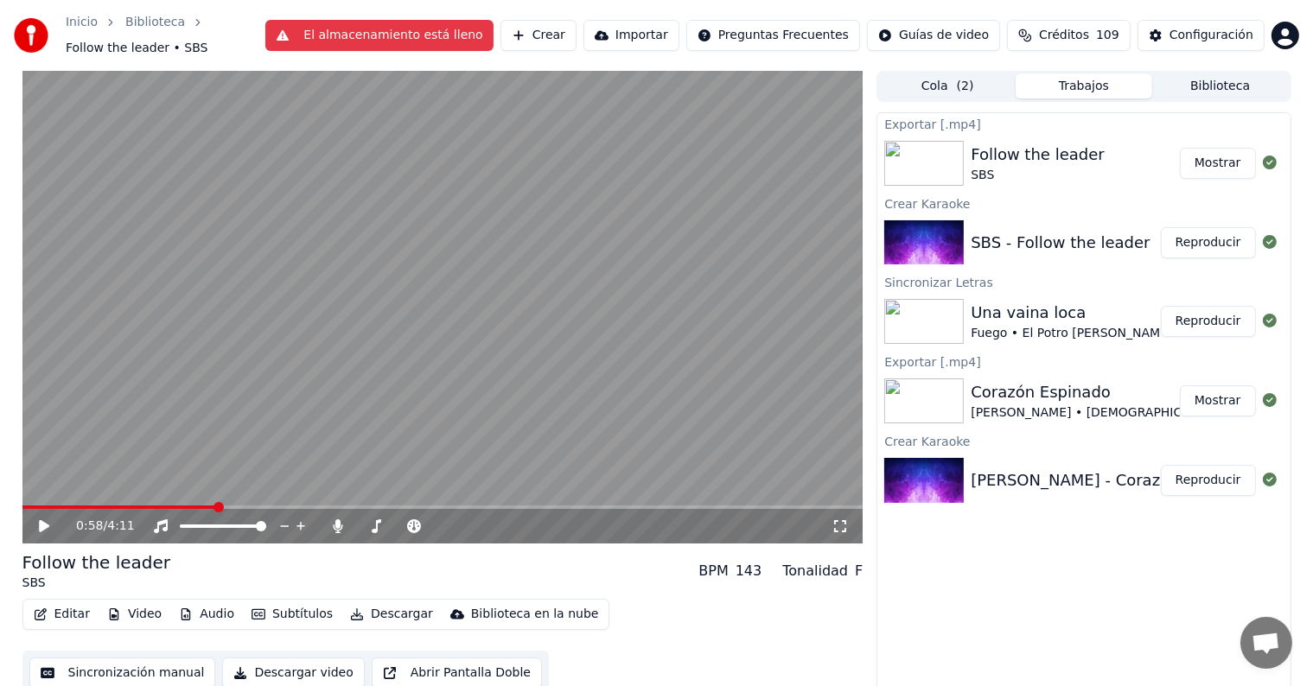
click at [1218, 166] on button "Mostrar" at bounding box center [1218, 163] width 76 height 31
